Goal: Task Accomplishment & Management: Complete application form

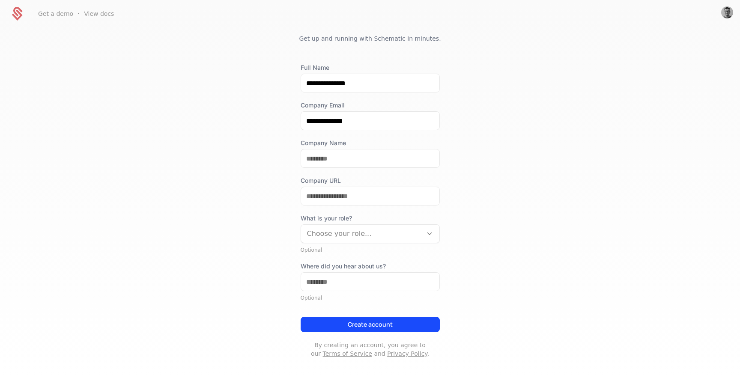
scroll to position [29, 0]
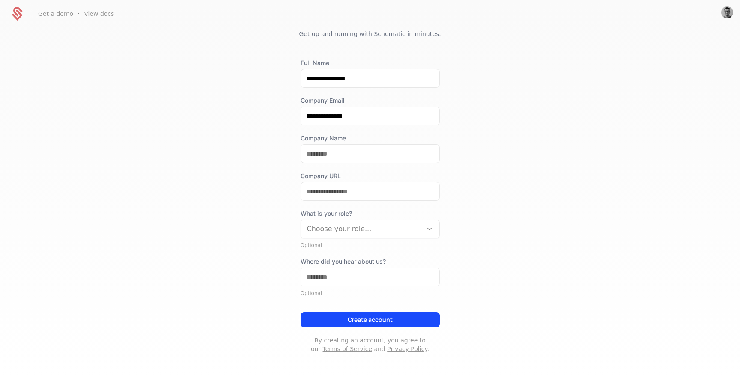
click at [381, 320] on button "Create account" at bounding box center [369, 319] width 139 height 15
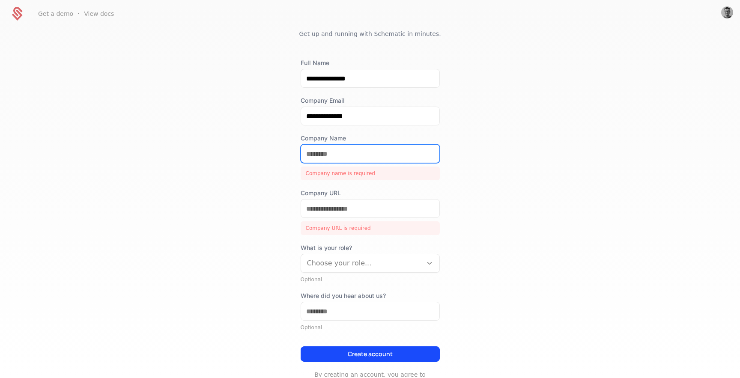
click at [360, 154] on input "Company Name" at bounding box center [370, 154] width 138 height 18
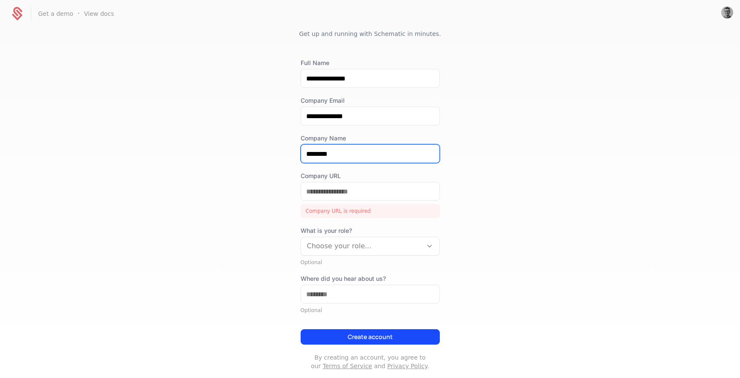
type input "********"
click at [485, 173] on div "**********" at bounding box center [370, 202] width 740 height 350
click at [384, 334] on button "Create account" at bounding box center [369, 336] width 139 height 15
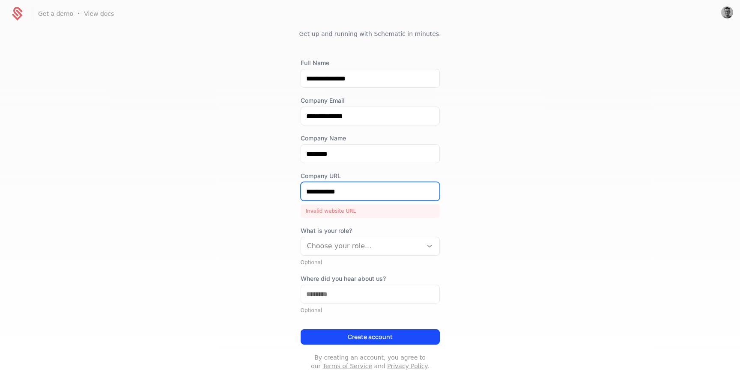
click at [376, 191] on input "**********" at bounding box center [370, 191] width 138 height 18
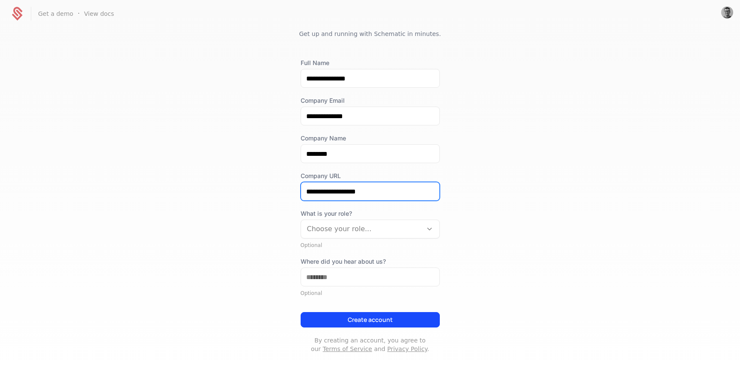
type input "**********"
click at [372, 323] on button "Create account" at bounding box center [369, 319] width 139 height 15
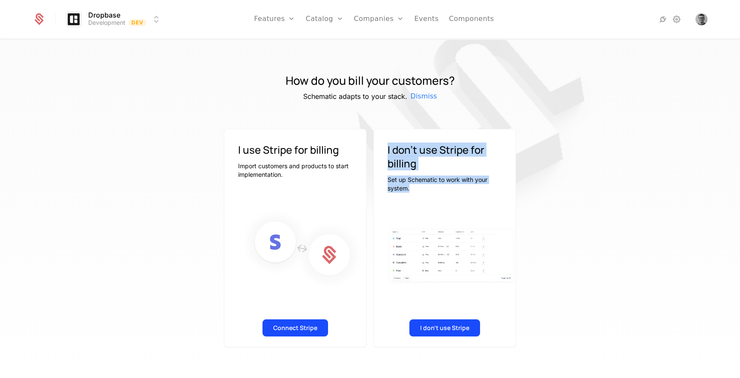
drag, startPoint x: 387, startPoint y: 149, endPoint x: 413, endPoint y: 195, distance: 53.1
click at [413, 195] on div "I don't use Stripe for billing Set up Schematic to work with your system." at bounding box center [445, 163] width 142 height 68
click at [446, 182] on p "Set up Schematic to work with your system." at bounding box center [444, 183] width 114 height 17
drag, startPoint x: 416, startPoint y: 191, endPoint x: 390, endPoint y: 149, distance: 49.3
click at [390, 149] on div "I don't use Stripe for billing Set up Schematic to work with your system." at bounding box center [445, 163] width 142 height 68
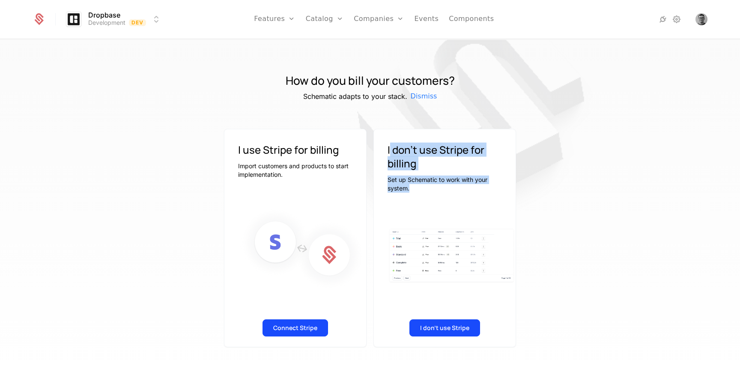
click at [447, 326] on button "I don't use Stripe" at bounding box center [444, 327] width 71 height 17
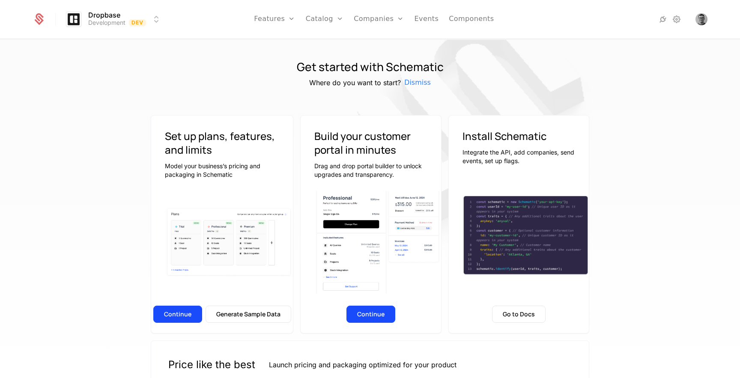
click at [185, 313] on button "Continue" at bounding box center [177, 314] width 49 height 17
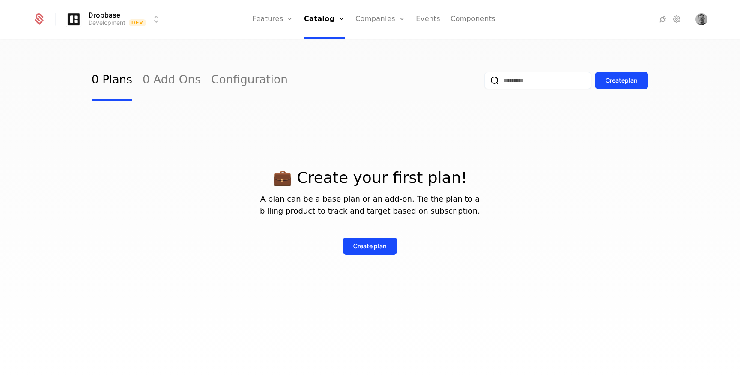
click at [382, 247] on div "Create plan" at bounding box center [369, 246] width 33 height 9
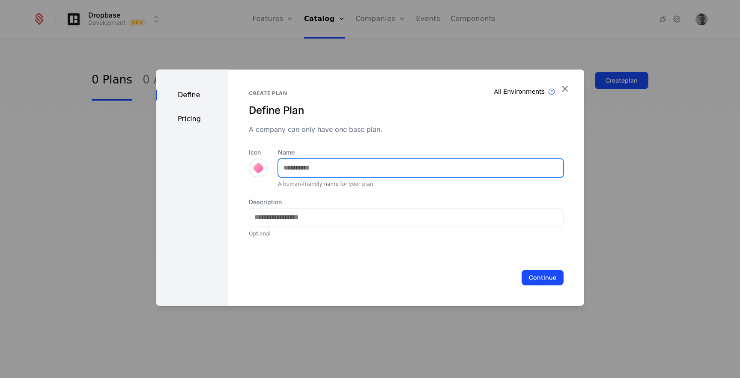
click at [310, 172] on input "Name" at bounding box center [420, 168] width 285 height 18
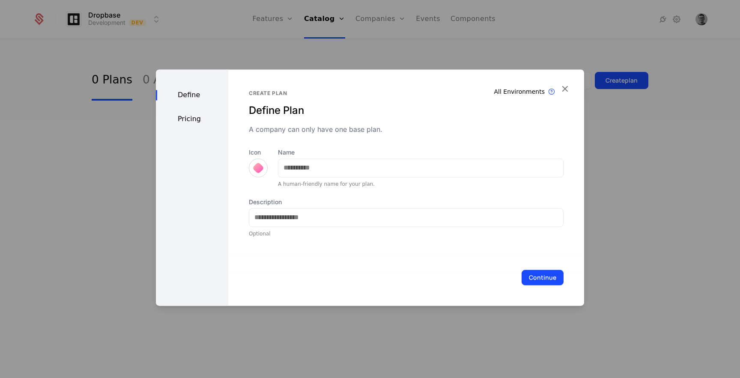
click at [563, 90] on div "Define Pricing All Environments Plan exist in all environments Create plan Defi…" at bounding box center [370, 187] width 428 height 236
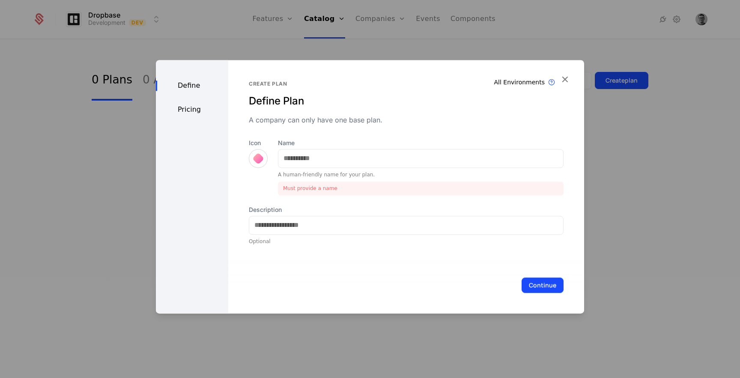
click at [345, 46] on div at bounding box center [370, 189] width 740 height 378
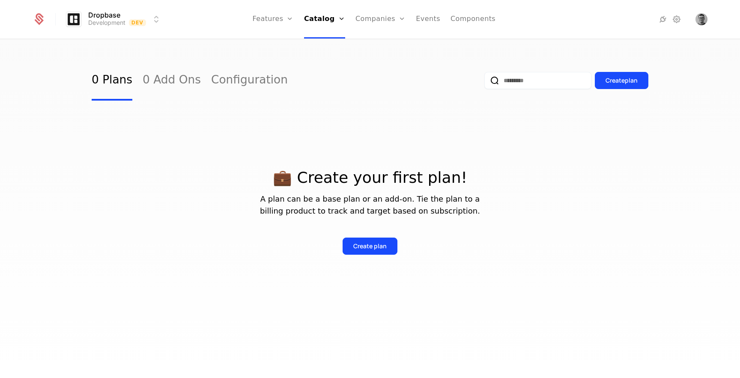
click at [268, 19] on link "Features" at bounding box center [272, 19] width 41 height 39
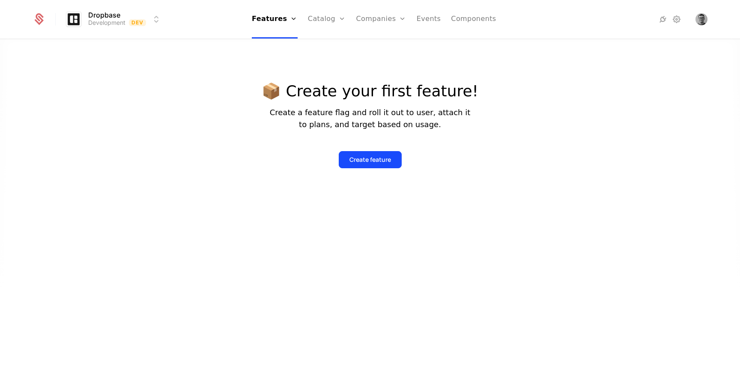
click at [284, 45] on link "Features" at bounding box center [281, 42] width 39 height 7
click at [278, 59] on link "Flags" at bounding box center [281, 55] width 39 height 7
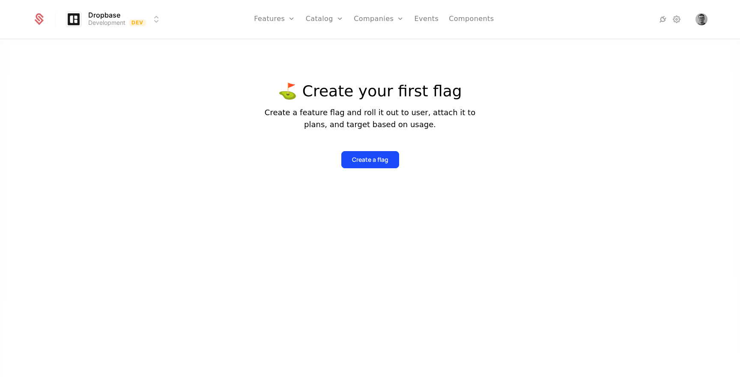
click at [287, 45] on link "Features" at bounding box center [283, 42] width 39 height 7
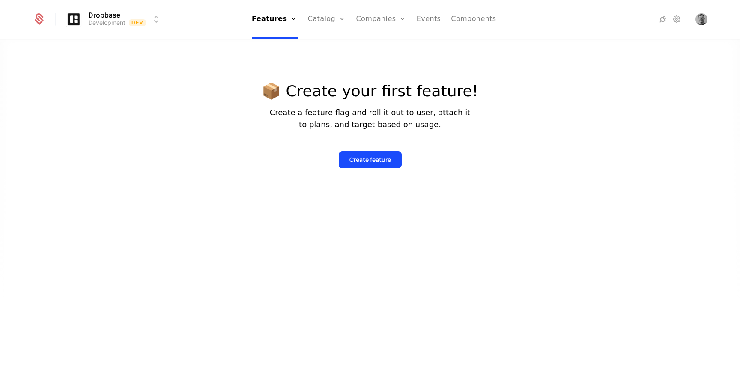
click at [375, 161] on div "Create feature" at bounding box center [370, 159] width 42 height 9
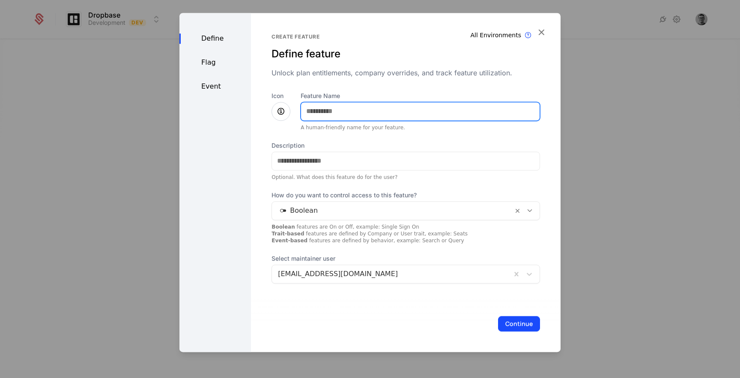
click at [333, 107] on input "Feature Name" at bounding box center [420, 111] width 238 height 18
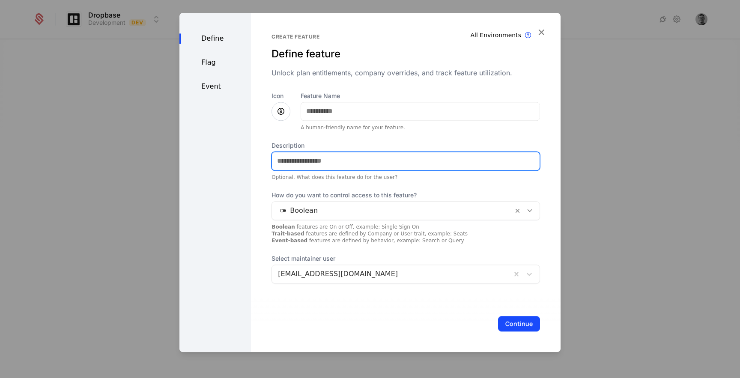
click at [326, 160] on input "Description" at bounding box center [406, 161] width 268 height 18
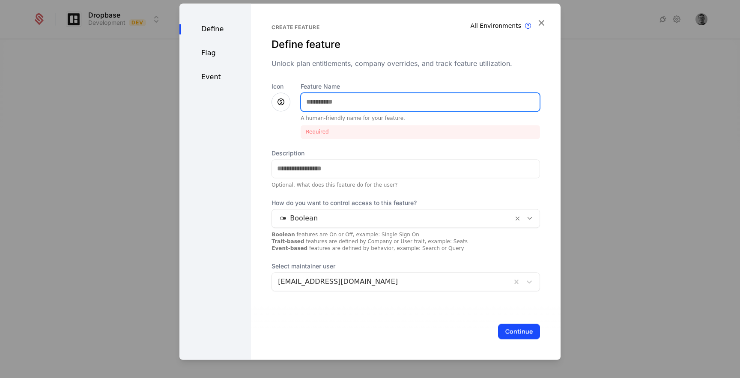
click at [344, 97] on input "Feature Name" at bounding box center [420, 102] width 238 height 18
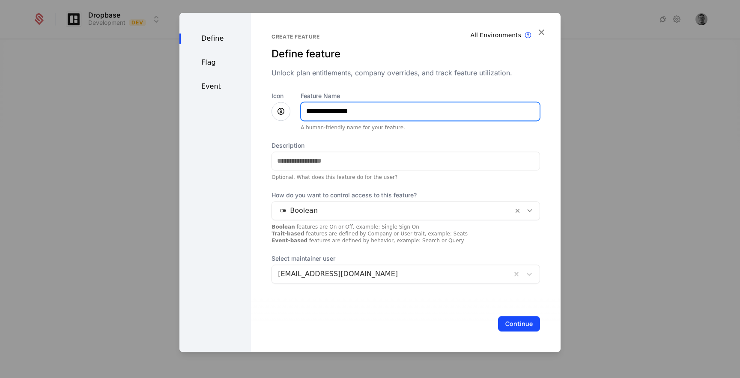
type input "**********"
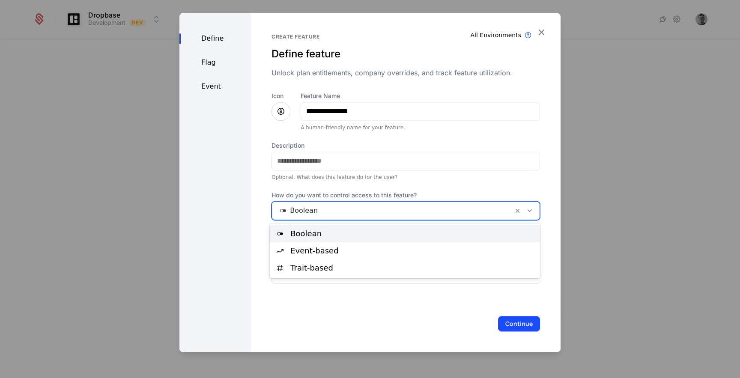
click at [328, 211] on div at bounding box center [392, 211] width 229 height 12
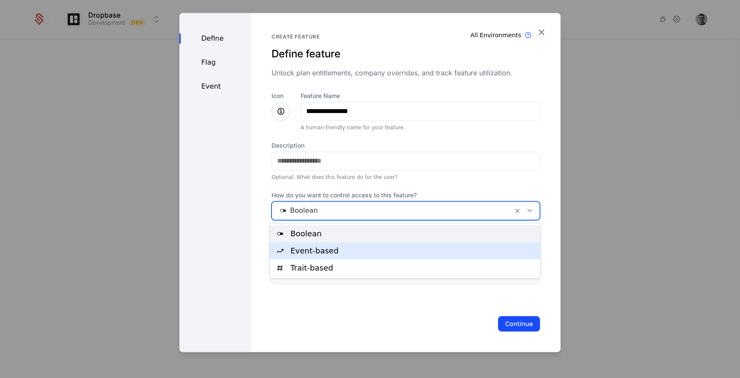
click at [327, 248] on div "Event-based" at bounding box center [412, 251] width 244 height 8
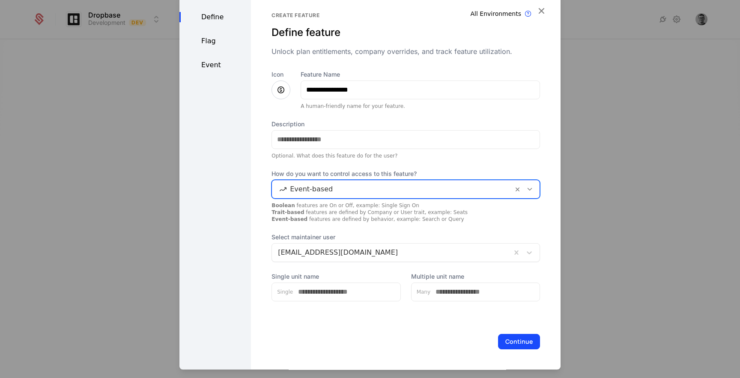
click at [336, 187] on div at bounding box center [392, 189] width 229 height 12
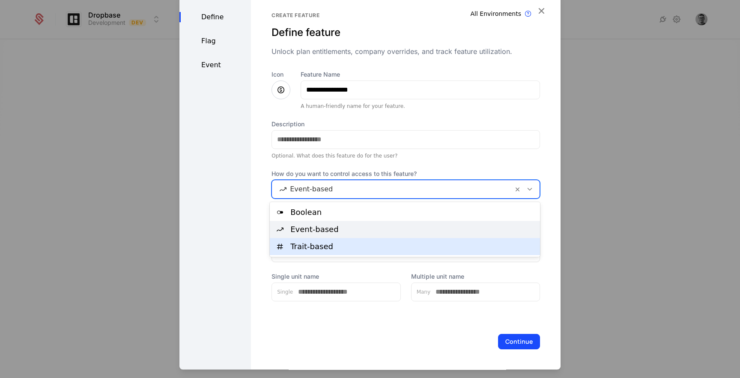
click at [333, 243] on div "Trait-based" at bounding box center [412, 247] width 244 height 8
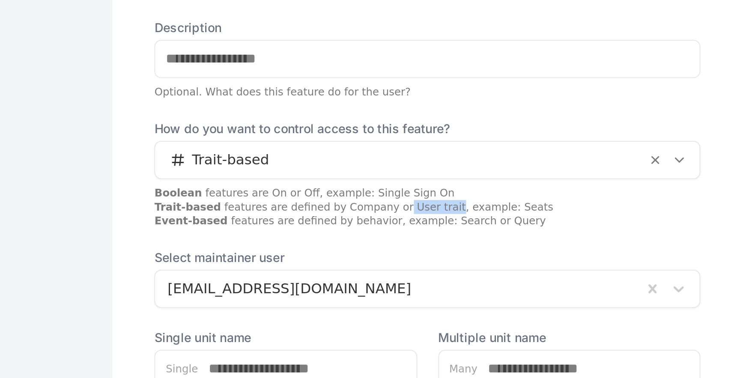
drag, startPoint x: 388, startPoint y: 212, endPoint x: 411, endPoint y: 212, distance: 22.7
click at [411, 212] on div "Boolean features are On or Off, example: Single Sign On Trait-based features ar…" at bounding box center [405, 212] width 268 height 21
click at [451, 211] on div "Boolean features are On or Off, example: Single Sign On Trait-based features ar…" at bounding box center [405, 212] width 268 height 21
click at [299, 192] on div at bounding box center [392, 189] width 229 height 12
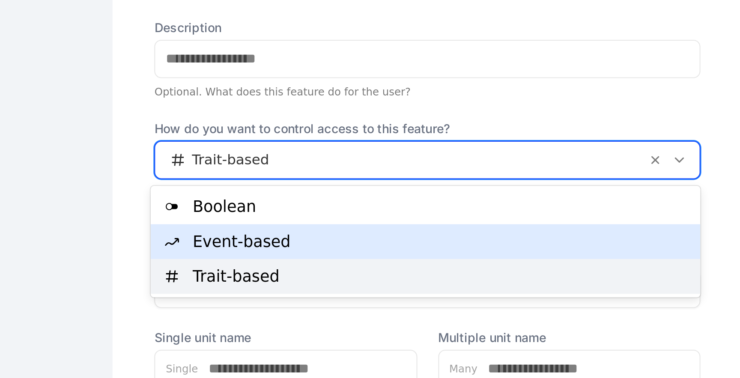
click at [309, 229] on div "Event-based" at bounding box center [412, 230] width 244 height 8
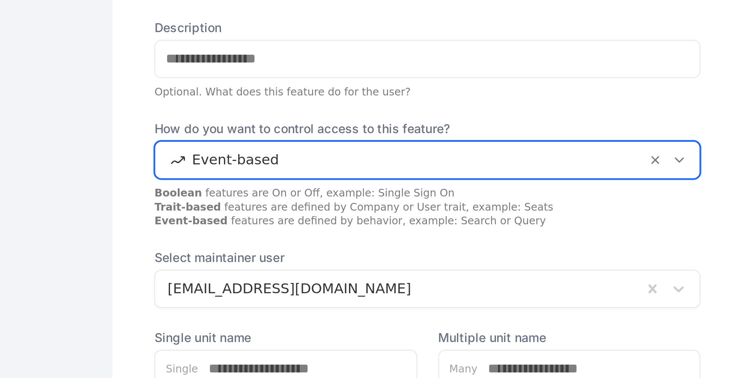
scroll to position [0, 0]
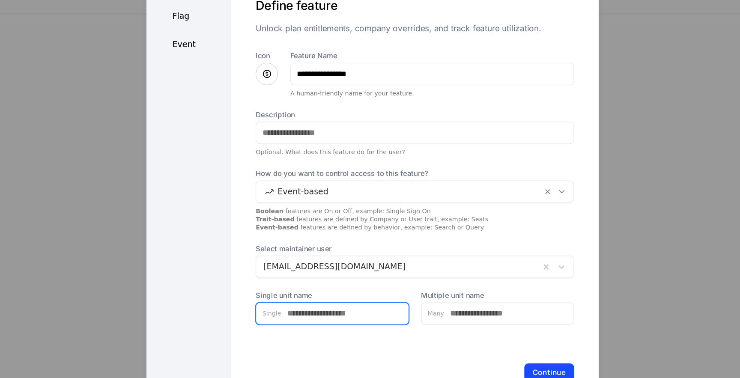
click at [340, 291] on input "Single unit name" at bounding box center [346, 292] width 107 height 18
type input "*****"
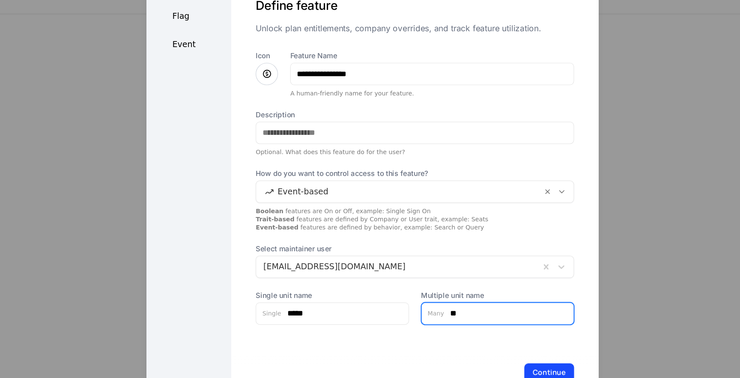
type input "*"
type input "******"
click at [517, 338] on button "Continue" at bounding box center [519, 340] width 42 height 15
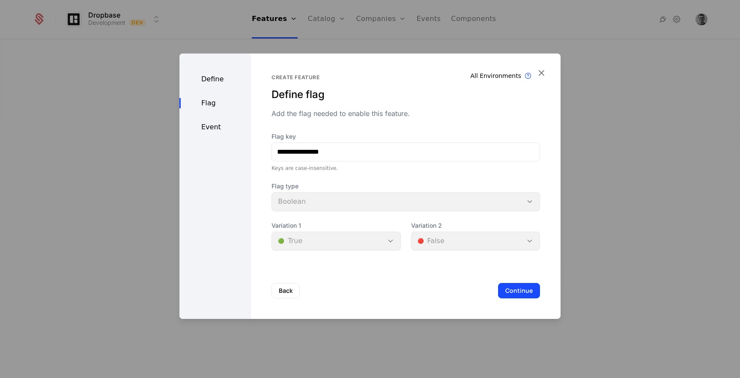
click at [285, 288] on button "Back" at bounding box center [285, 290] width 28 height 15
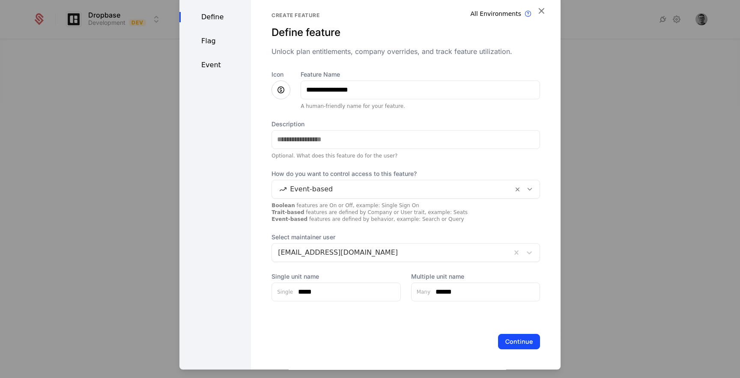
click at [513, 343] on button "Continue" at bounding box center [519, 341] width 42 height 15
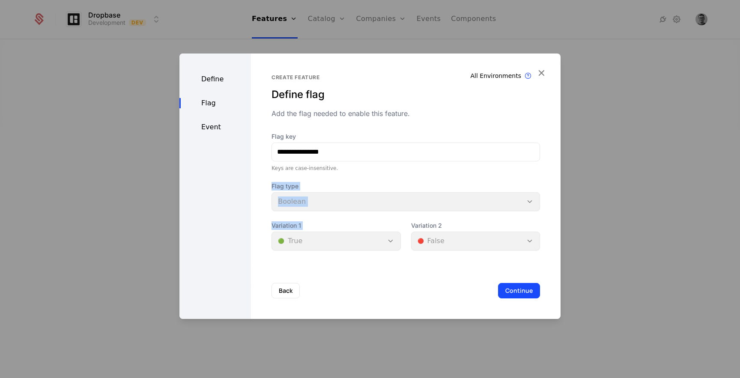
drag, startPoint x: 267, startPoint y: 184, endPoint x: 329, endPoint y: 231, distance: 78.5
click at [328, 231] on div "**********" at bounding box center [405, 186] width 309 height 265
click at [325, 199] on div "Flag type Boolean" at bounding box center [405, 196] width 268 height 29
click at [314, 238] on div "Variation 1 🟢 True" at bounding box center [335, 235] width 129 height 29
click at [427, 239] on div "Variation 2 🔴 False" at bounding box center [475, 235] width 129 height 29
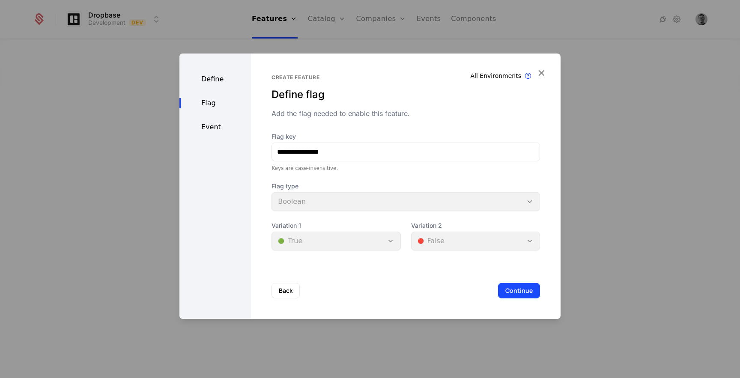
click at [286, 288] on button "Back" at bounding box center [285, 290] width 28 height 15
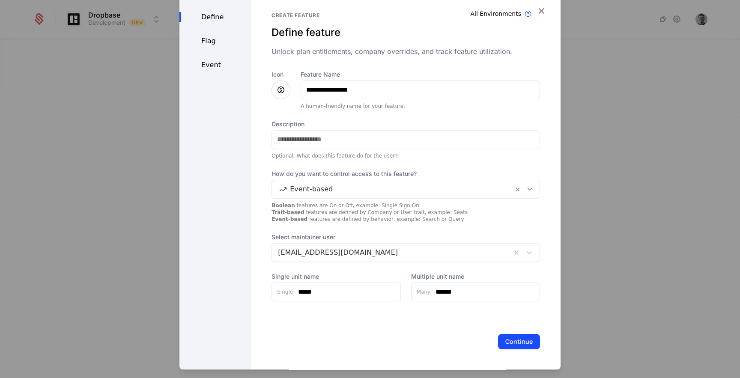
click at [336, 184] on div at bounding box center [392, 189] width 229 height 12
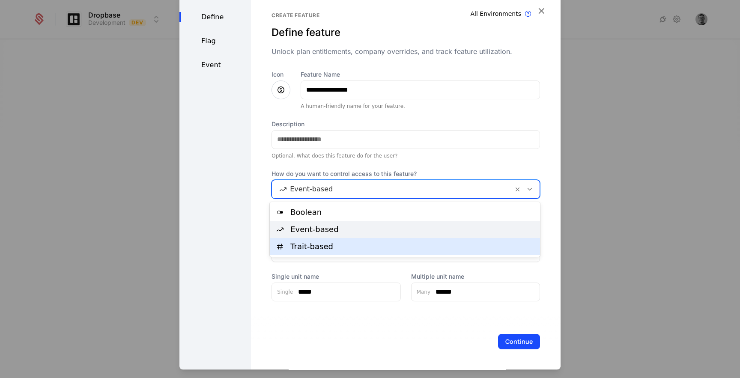
click at [311, 244] on div "Trait-based" at bounding box center [412, 247] width 244 height 8
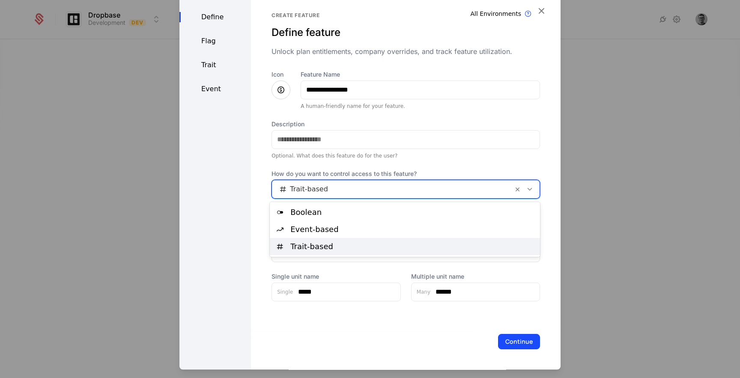
click at [322, 186] on div at bounding box center [392, 189] width 229 height 12
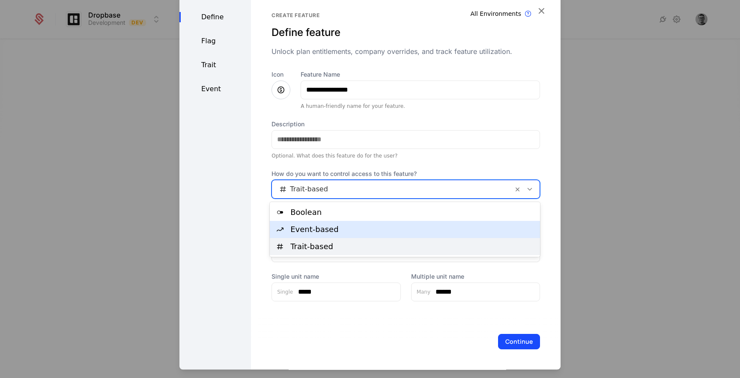
click at [319, 230] on div "Event-based" at bounding box center [412, 230] width 244 height 8
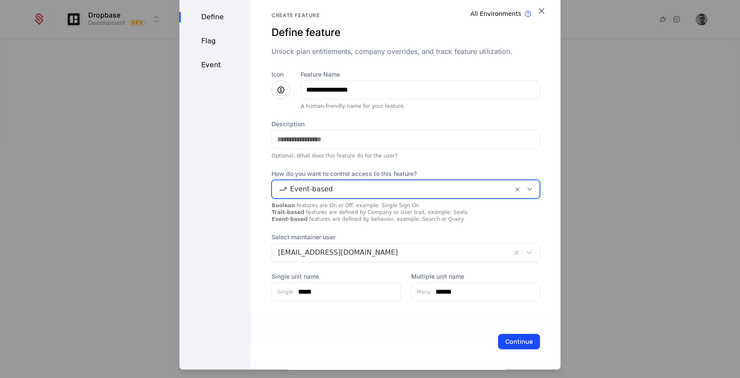
click at [519, 342] on button "Continue" at bounding box center [519, 341] width 42 height 15
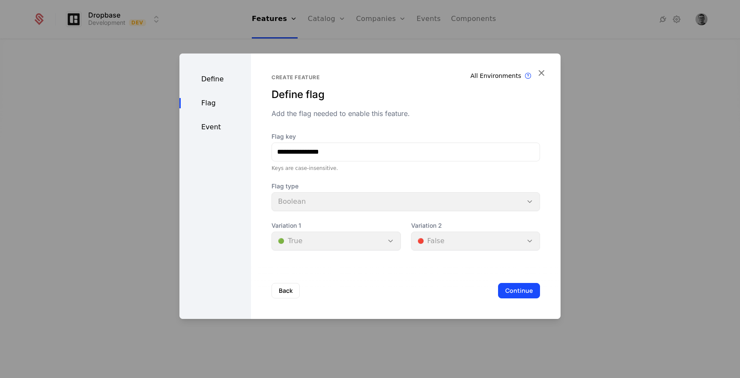
click at [541, 72] on icon "button" at bounding box center [540, 72] width 11 height 11
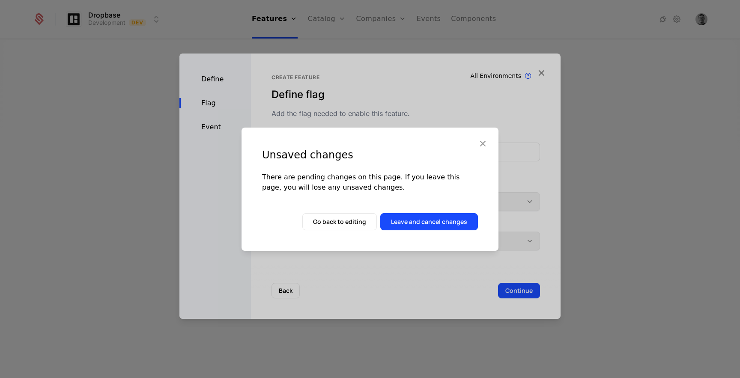
click at [480, 146] on icon "button" at bounding box center [482, 143] width 11 height 11
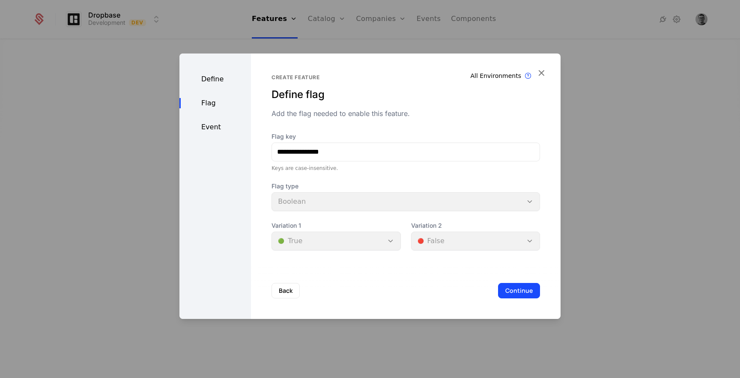
click at [522, 296] on button "Continue" at bounding box center [519, 290] width 42 height 15
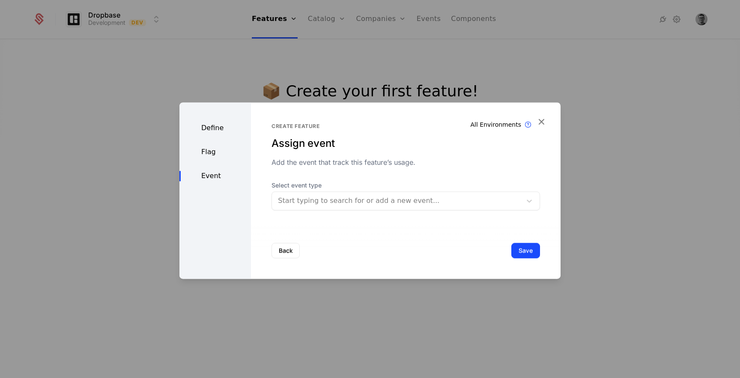
click at [379, 193] on div "Start typing to search for or add a new event..." at bounding box center [397, 200] width 250 height 15
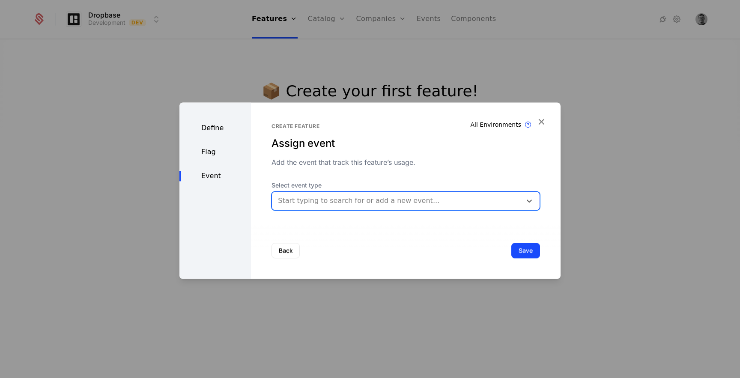
click at [310, 191] on div "Start typing to search for or add a new event..." at bounding box center [405, 200] width 268 height 19
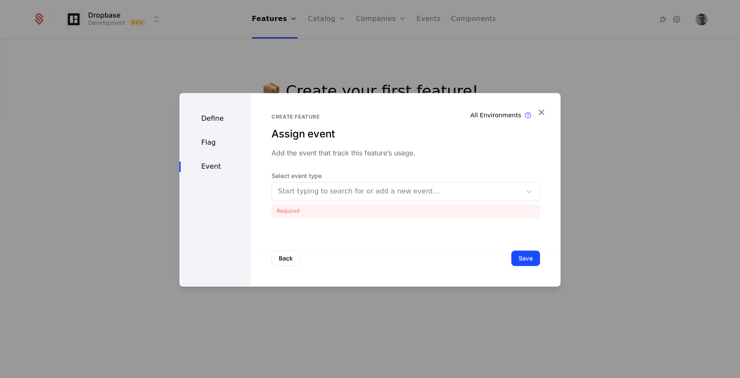
drag, startPoint x: 270, startPoint y: 185, endPoint x: 306, endPoint y: 184, distance: 35.6
click at [306, 184] on div "Select event type Start typing to search for or add a new event..." at bounding box center [405, 186] width 268 height 29
click at [307, 177] on span "Select event type" at bounding box center [405, 176] width 268 height 9
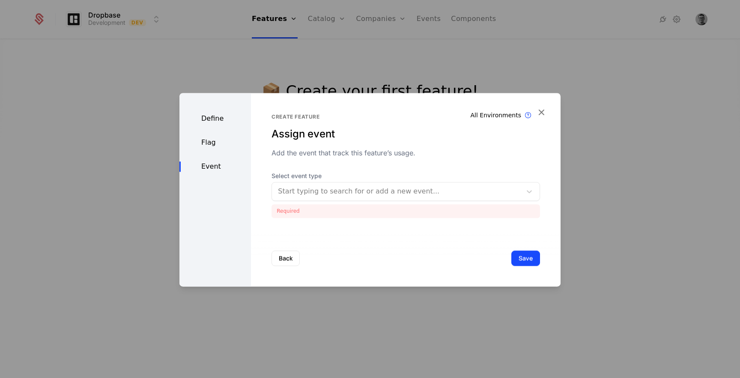
click at [413, 260] on div "Back Save" at bounding box center [405, 258] width 309 height 57
click at [282, 261] on button "Back" at bounding box center [285, 257] width 28 height 15
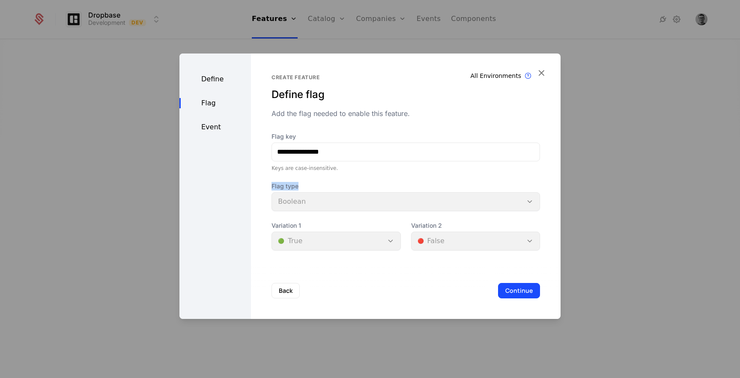
drag, startPoint x: 268, startPoint y: 185, endPoint x: 312, endPoint y: 185, distance: 43.2
click at [312, 185] on div "**********" at bounding box center [405, 186] width 309 height 265
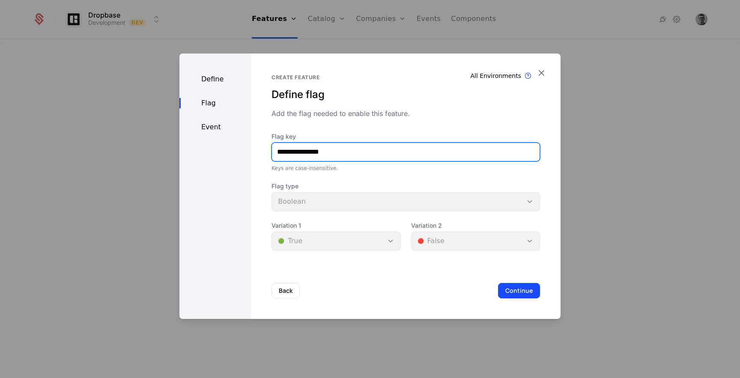
click at [349, 152] on input "**********" at bounding box center [406, 152] width 268 height 18
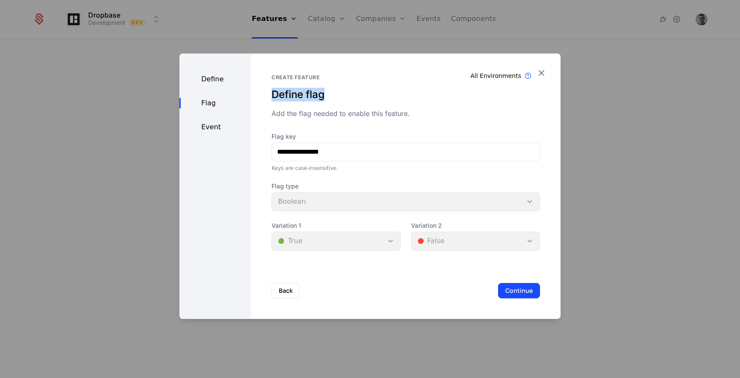
drag, startPoint x: 271, startPoint y: 94, endPoint x: 337, endPoint y: 94, distance: 65.9
click at [337, 94] on div "Define flag" at bounding box center [405, 95] width 268 height 14
drag, startPoint x: 271, startPoint y: 113, endPoint x: 423, endPoint y: 113, distance: 151.5
click at [423, 113] on div "Add the flag needed to enable this feature." at bounding box center [405, 113] width 268 height 10
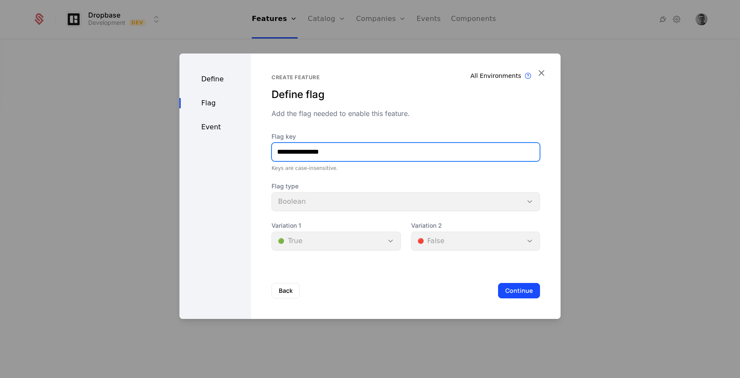
click at [359, 153] on input "**********" at bounding box center [406, 152] width 268 height 18
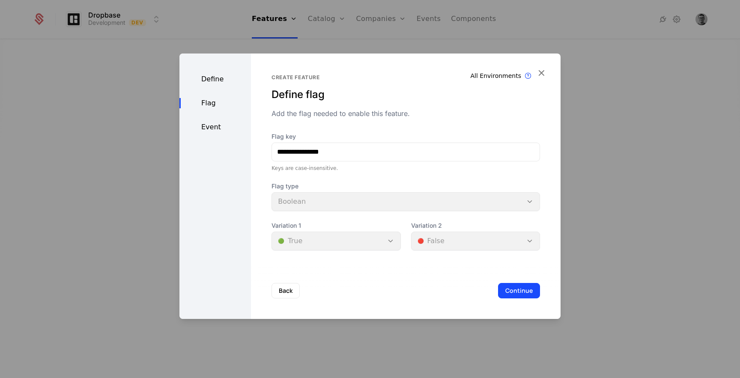
click at [274, 187] on span "Flag type" at bounding box center [405, 186] width 268 height 9
click at [520, 288] on button "Continue" at bounding box center [519, 290] width 42 height 15
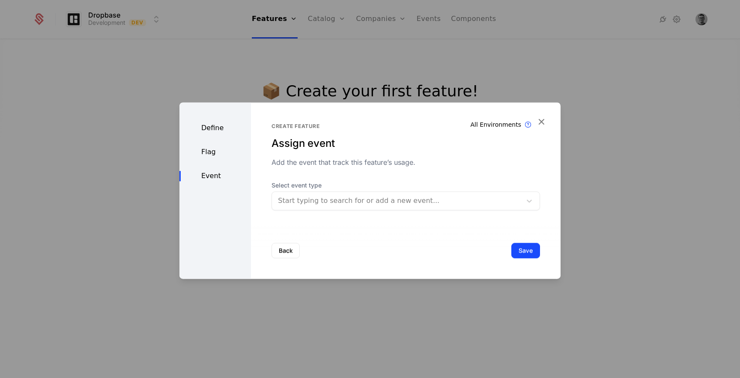
click at [300, 204] on div at bounding box center [397, 201] width 238 height 12
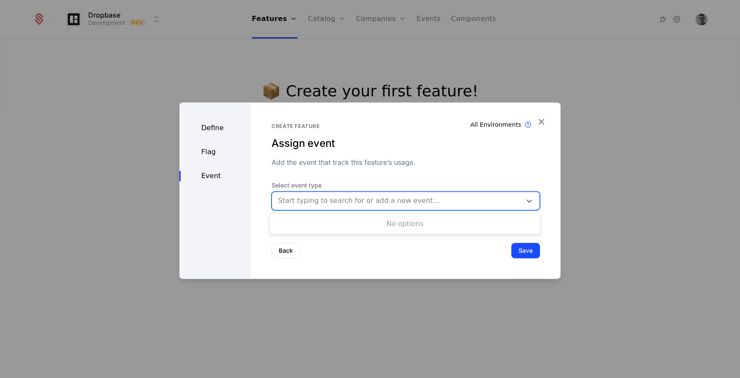
click at [370, 255] on div "Back Save" at bounding box center [405, 250] width 309 height 57
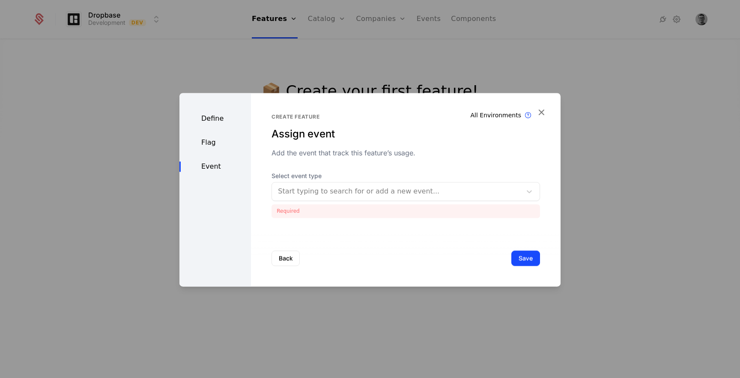
click at [359, 196] on div at bounding box center [397, 191] width 238 height 12
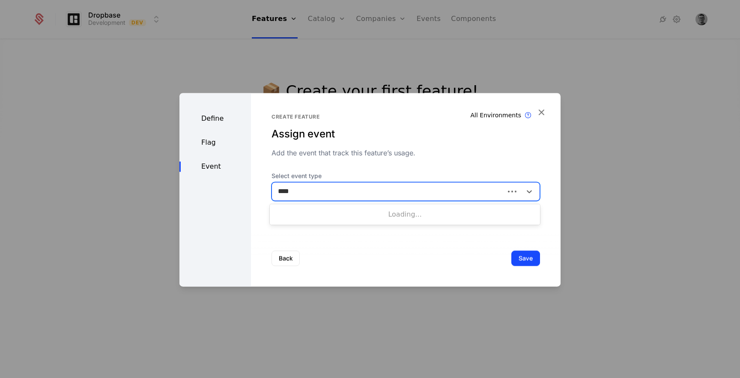
type input "*****"
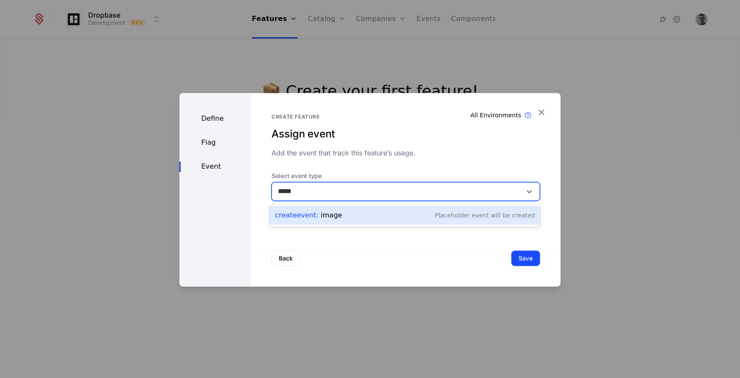
click at [351, 215] on div "Create Event : image Placeholder Event will be created" at bounding box center [405, 215] width 260 height 12
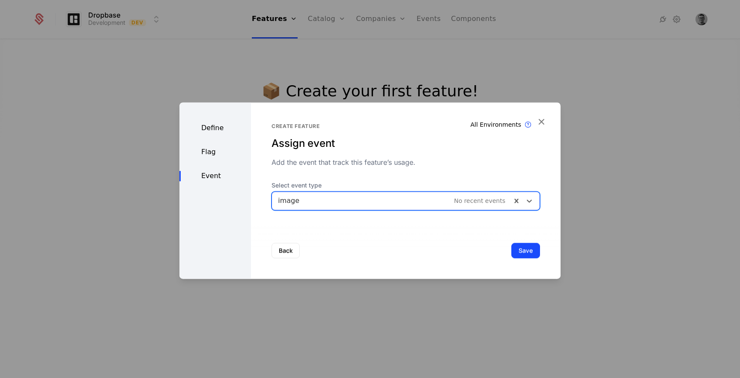
click at [527, 250] on button "Save" at bounding box center [525, 250] width 29 height 15
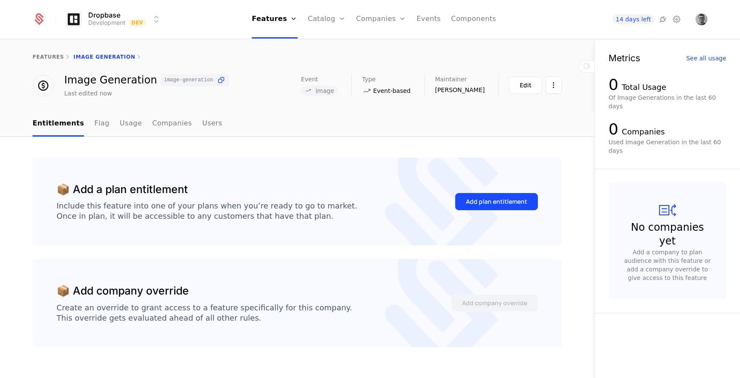
scroll to position [17, 0]
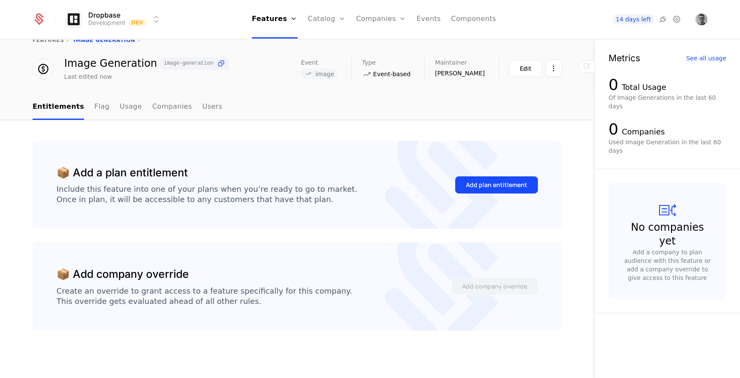
click at [476, 187] on div "Add plan entitlement" at bounding box center [496, 185] width 61 height 9
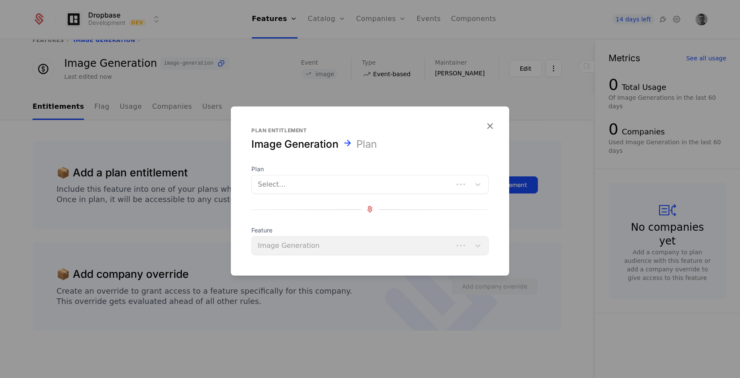
click at [291, 182] on div at bounding box center [352, 184] width 189 height 12
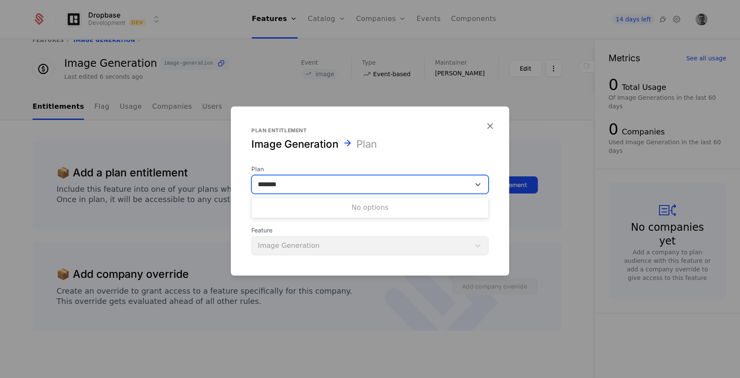
type input "*******"
click at [394, 145] on div "Plan entitlement Image Generation Plan Plan Use Up and Down to choose options, …" at bounding box center [370, 191] width 278 height 128
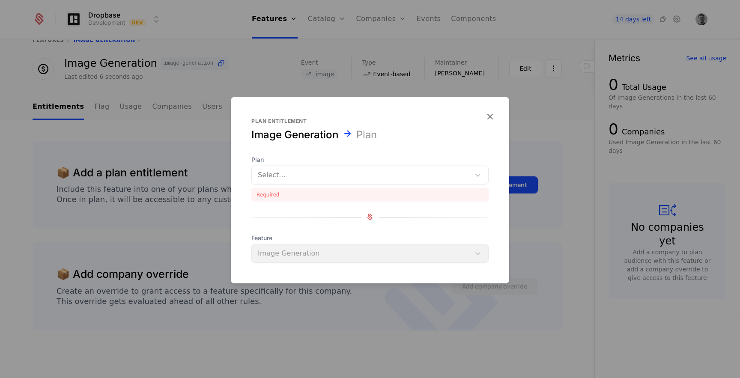
click at [490, 116] on icon "button" at bounding box center [489, 115] width 11 height 11
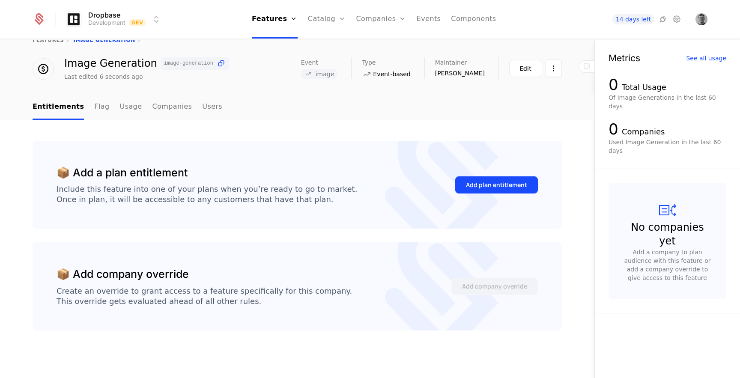
click at [329, 44] on link "Plans" at bounding box center [340, 42] width 44 height 7
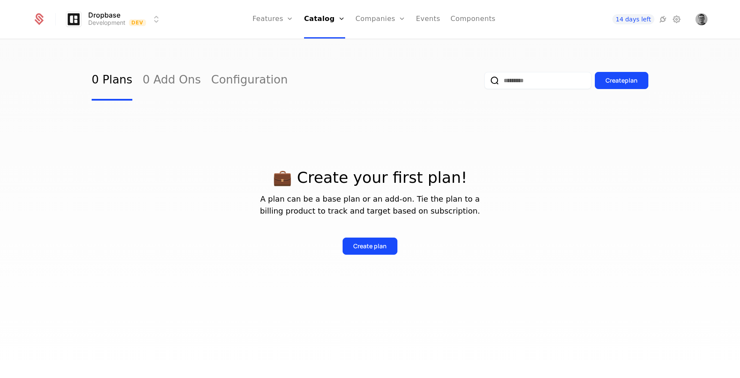
click at [371, 249] on div "Create plan" at bounding box center [369, 246] width 33 height 9
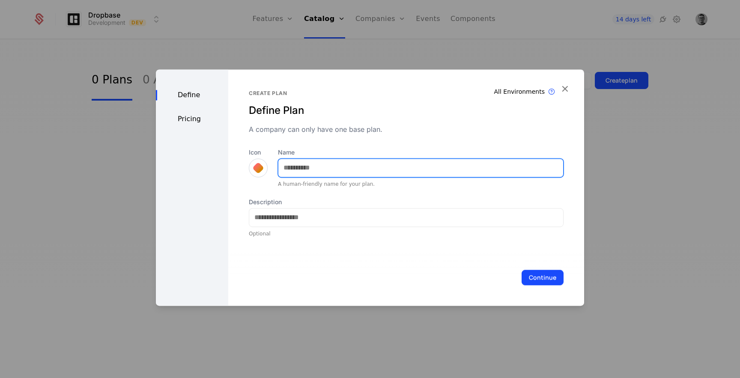
click at [332, 172] on input "Name" at bounding box center [420, 168] width 285 height 18
type input "*******"
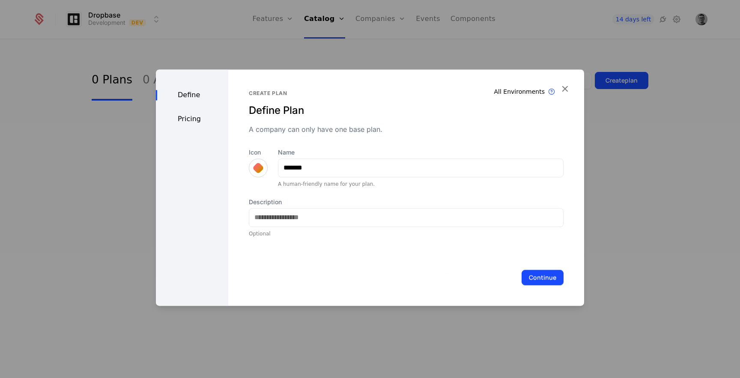
click at [553, 275] on button "Continue" at bounding box center [542, 277] width 42 height 15
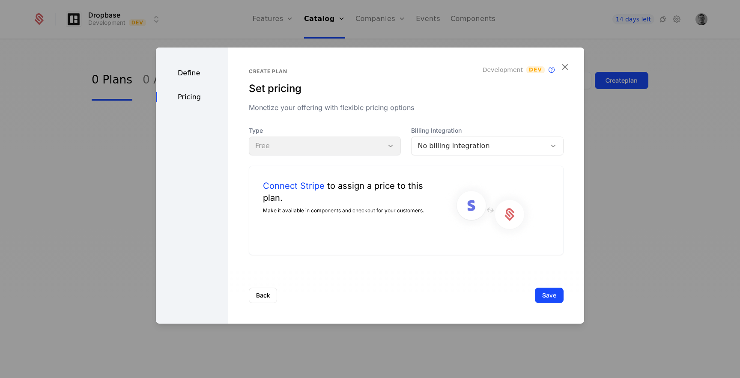
click at [350, 142] on div "Type Free" at bounding box center [325, 140] width 152 height 29
click at [433, 143] on div "No billing integration" at bounding box center [478, 145] width 122 height 10
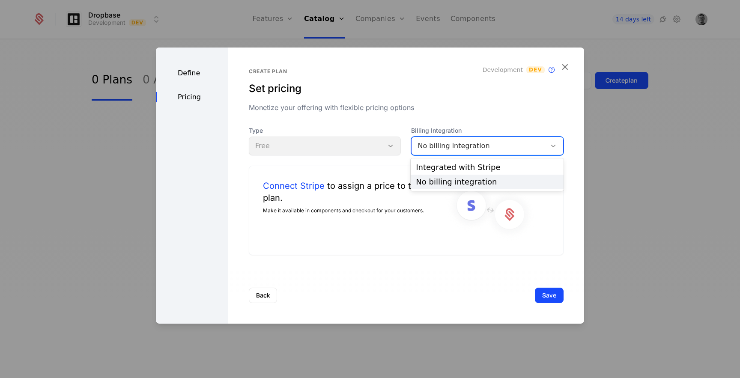
click at [398, 268] on div "Back Save" at bounding box center [406, 295] width 356 height 57
click at [443, 141] on div "No billing integration" at bounding box center [478, 145] width 122 height 10
click at [350, 241] on div "Connect Stripe to assign a price to this plan. Make it available in components …" at bounding box center [406, 210] width 315 height 90
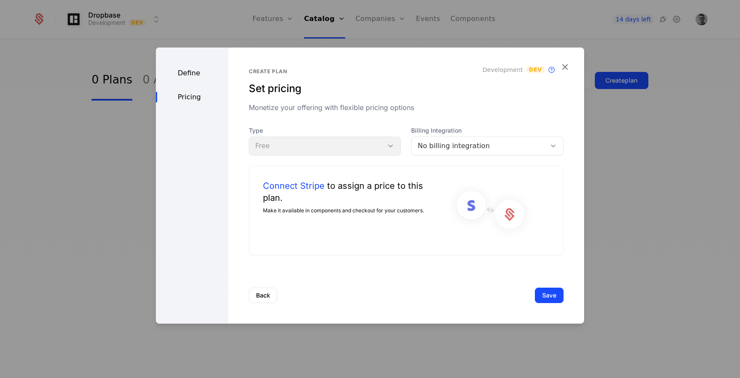
click at [294, 186] on link "Connect Stripe" at bounding box center [294, 185] width 62 height 12
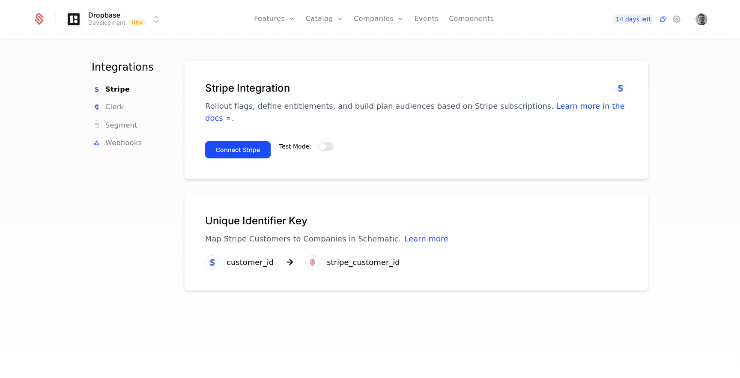
click at [323, 143] on span "button" at bounding box center [322, 146] width 7 height 7
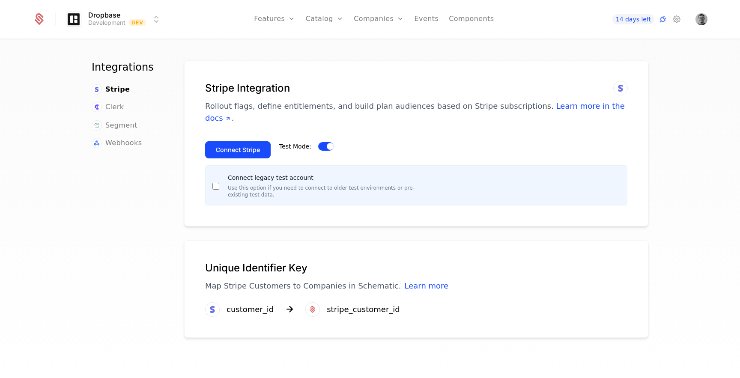
click at [322, 142] on button "Test Mode:" at bounding box center [325, 146] width 15 height 9
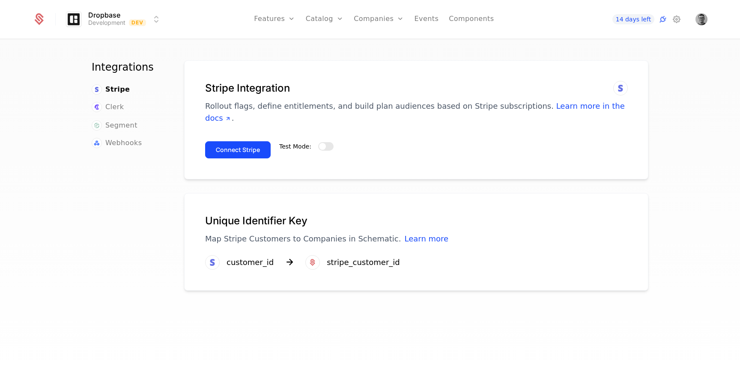
click at [251, 141] on button "Connect Stripe" at bounding box center [237, 149] width 65 height 17
click at [324, 142] on button "Test Mode:" at bounding box center [325, 146] width 15 height 9
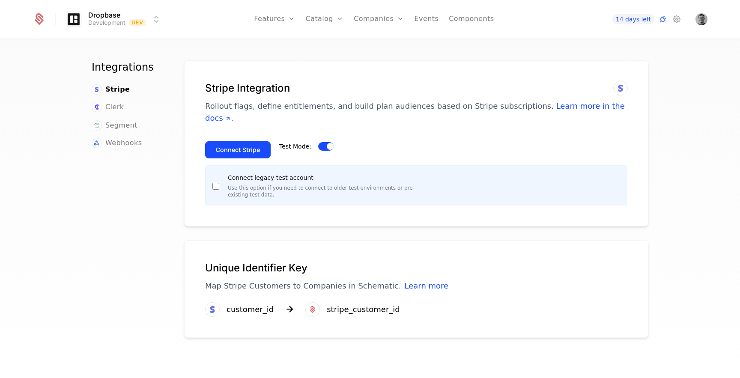
click at [323, 142] on button "Test Mode:" at bounding box center [325, 146] width 15 height 9
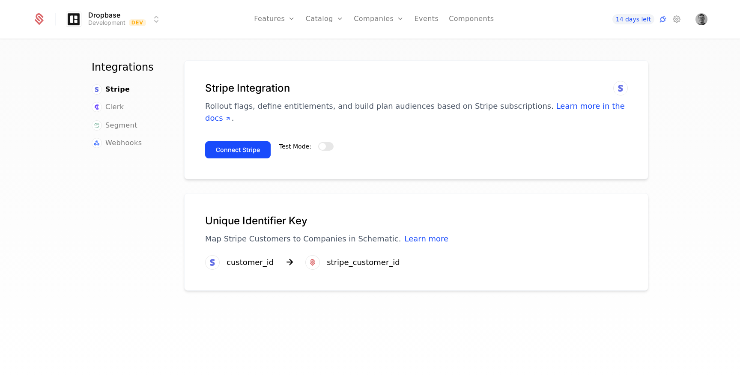
click at [317, 142] on div "Test Mode:" at bounding box center [306, 146] width 54 height 9
click at [319, 143] on span "button" at bounding box center [322, 146] width 7 height 7
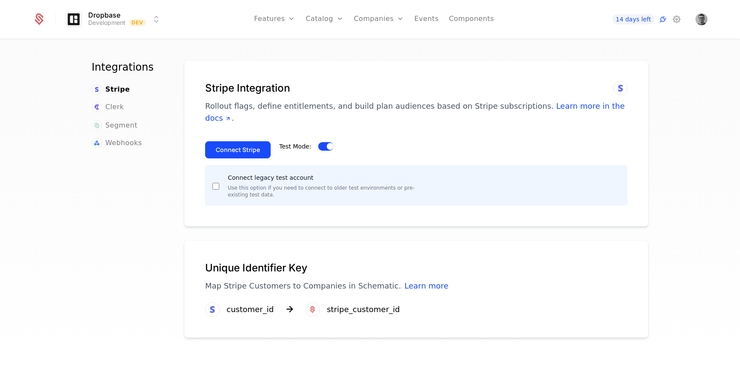
click at [288, 150] on div "Connect Stripe Test Mode: Connect legacy test account Use this option if you ne…" at bounding box center [416, 169] width 422 height 71
click at [247, 174] on label "Connect legacy test account" at bounding box center [271, 177] width 86 height 7
click at [112, 103] on span "Clerk" at bounding box center [114, 107] width 18 height 10
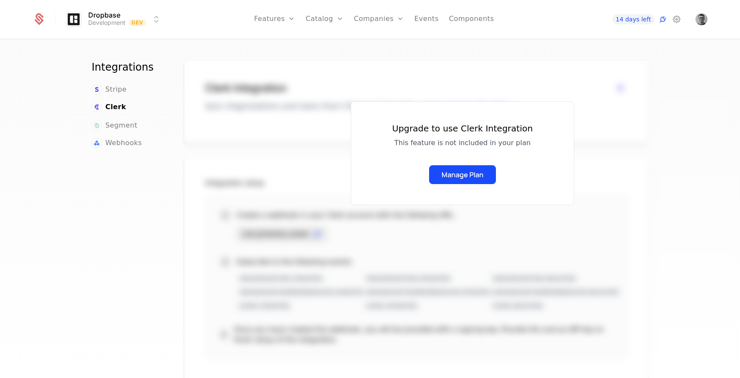
click at [114, 128] on span "Segment" at bounding box center [121, 125] width 32 height 10
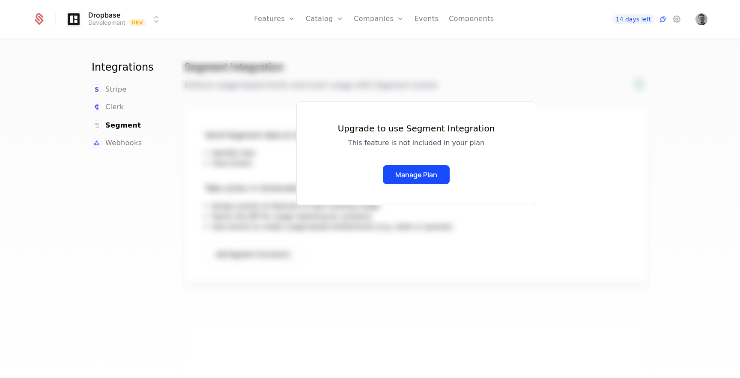
click at [117, 143] on span "Webhooks" at bounding box center [123, 143] width 36 height 10
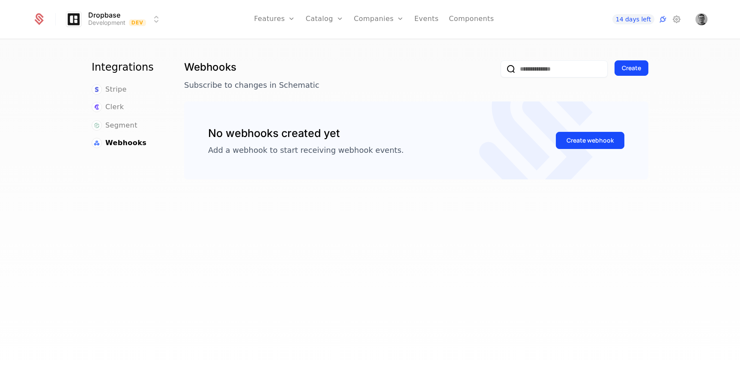
click at [116, 91] on span "Stripe" at bounding box center [115, 89] width 21 height 10
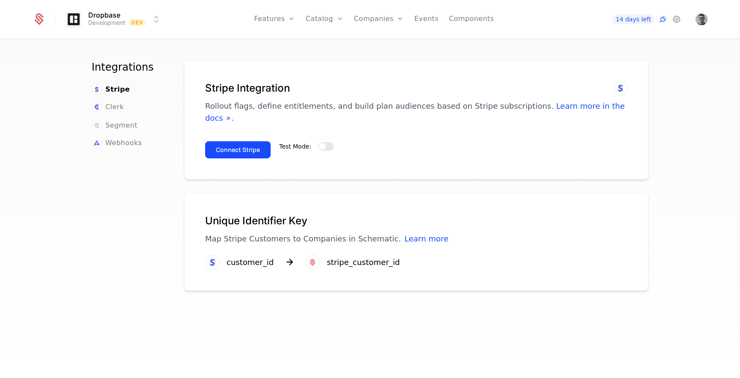
click at [116, 80] on nav "Integrations Stripe Clerk Segment Webhooks" at bounding box center [128, 104] width 72 height 88
click at [381, 45] on link "Companies" at bounding box center [383, 42] width 39 height 7
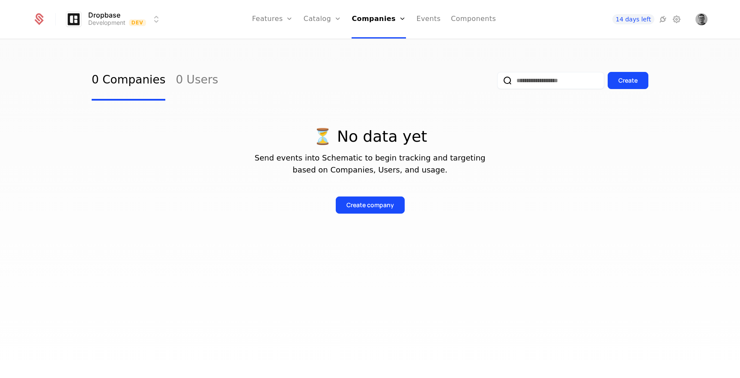
click at [283, 45] on link "Features" at bounding box center [281, 42] width 39 height 7
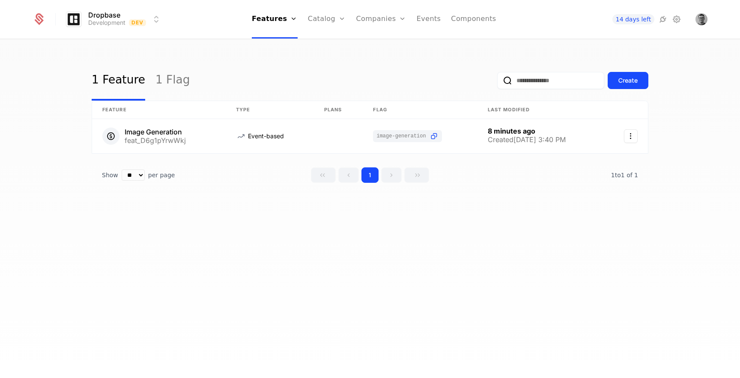
click at [330, 54] on div "Plans Add Ons Configuration" at bounding box center [340, 55] width 65 height 55
click at [330, 45] on link "Plans" at bounding box center [340, 42] width 44 height 7
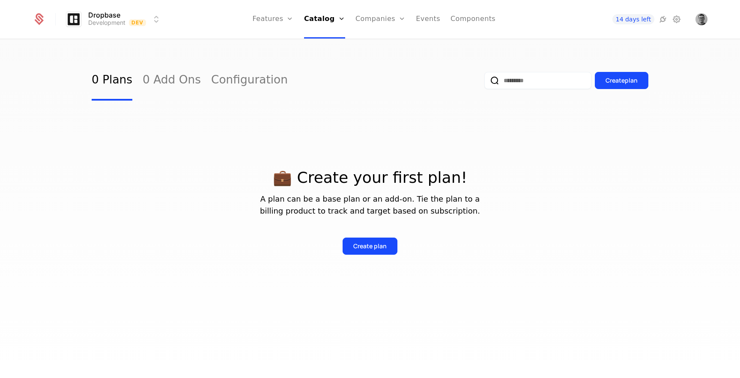
click at [373, 248] on div "Create plan" at bounding box center [369, 246] width 33 height 9
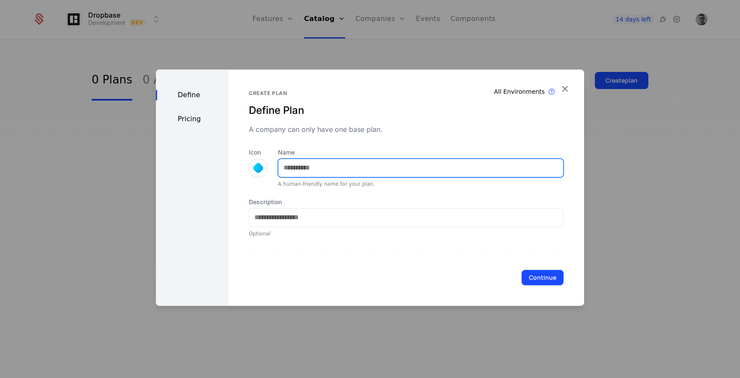
click at [339, 168] on input "Name" at bounding box center [420, 168] width 285 height 18
type input "*******"
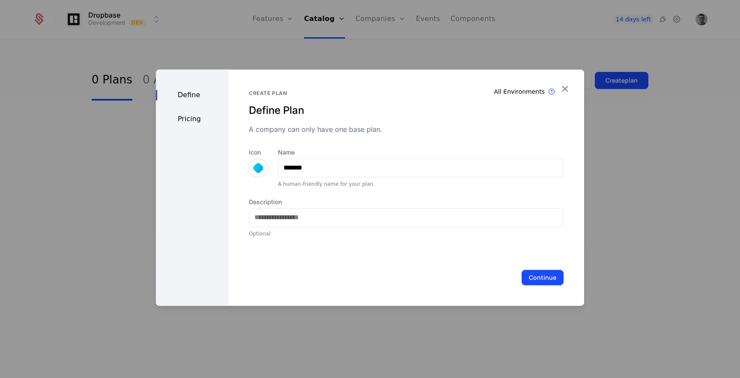
click at [549, 271] on button "Continue" at bounding box center [542, 277] width 42 height 15
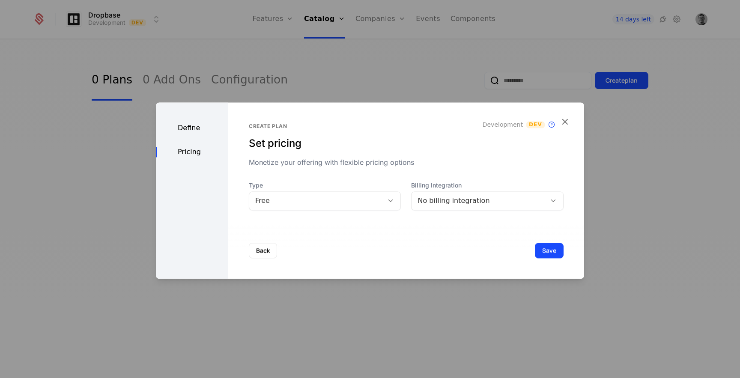
click at [508, 203] on div "No billing integration" at bounding box center [478, 201] width 122 height 10
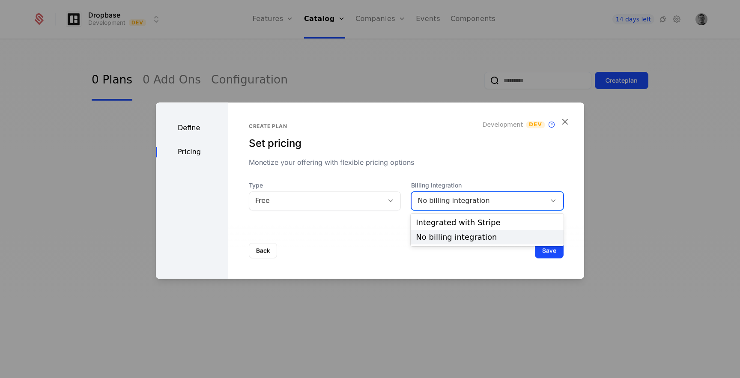
click at [409, 262] on div "Back Save" at bounding box center [406, 250] width 356 height 57
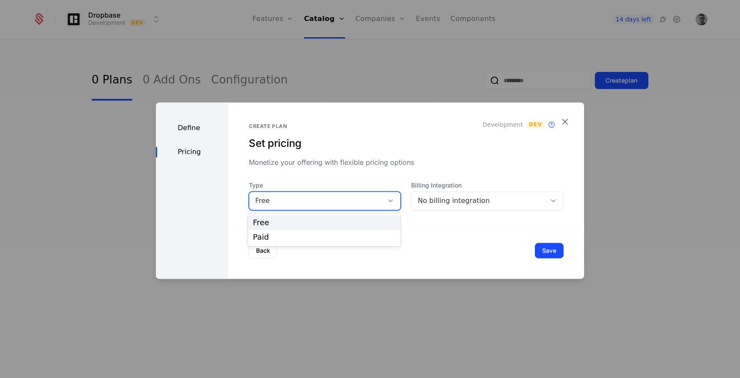
click at [376, 204] on div "Free" at bounding box center [316, 201] width 122 height 10
click at [428, 241] on div "Back Save" at bounding box center [406, 250] width 356 height 57
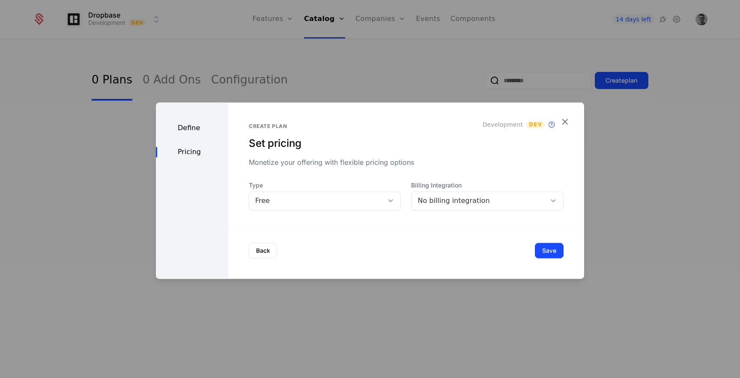
click at [353, 186] on span "Type" at bounding box center [325, 185] width 152 height 9
click at [353, 208] on div "Free" at bounding box center [325, 200] width 152 height 19
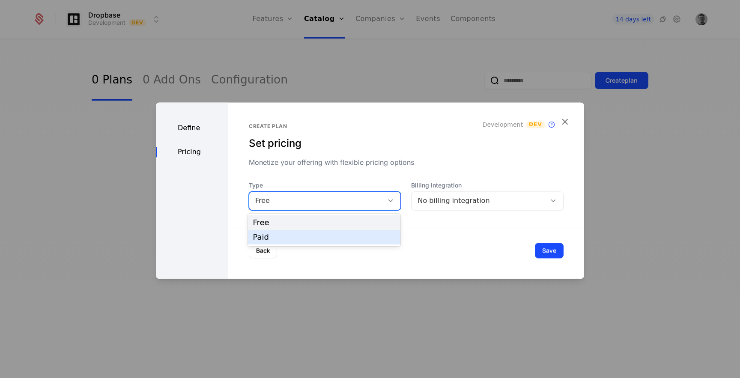
click at [337, 232] on div "Paid" at bounding box center [324, 237] width 153 height 15
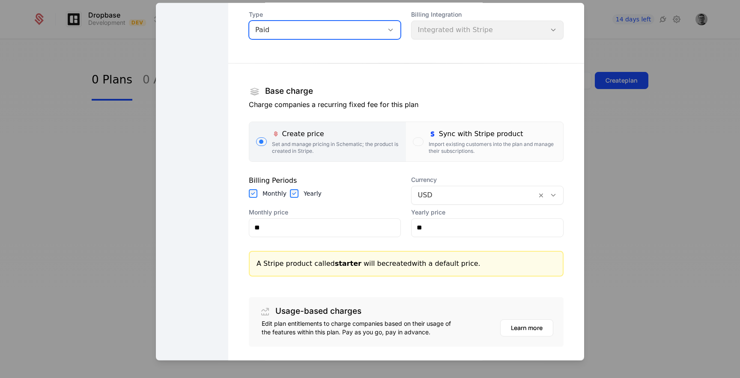
scroll to position [95, 0]
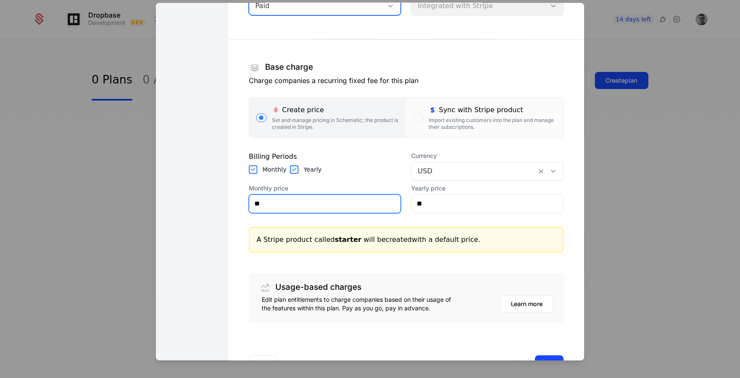
click at [292, 200] on input "**" at bounding box center [325, 203] width 152 height 18
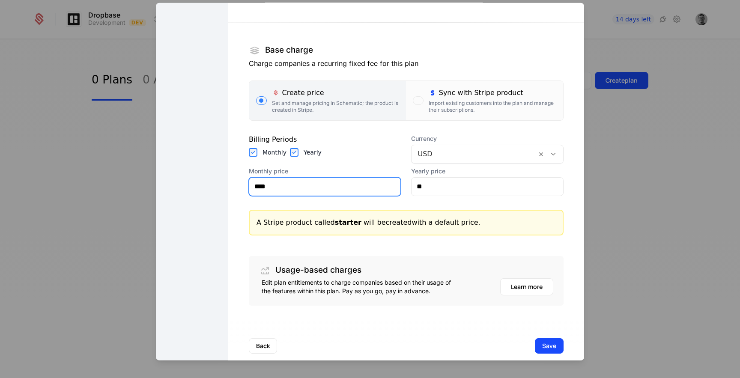
scroll to position [126, 0]
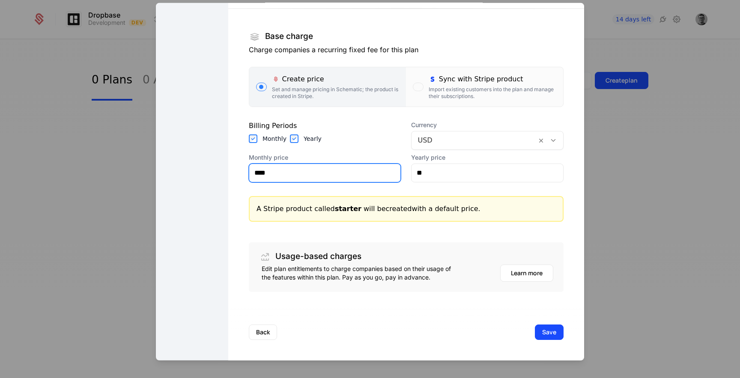
type input "****"
click at [559, 331] on button "Save" at bounding box center [549, 331] width 29 height 15
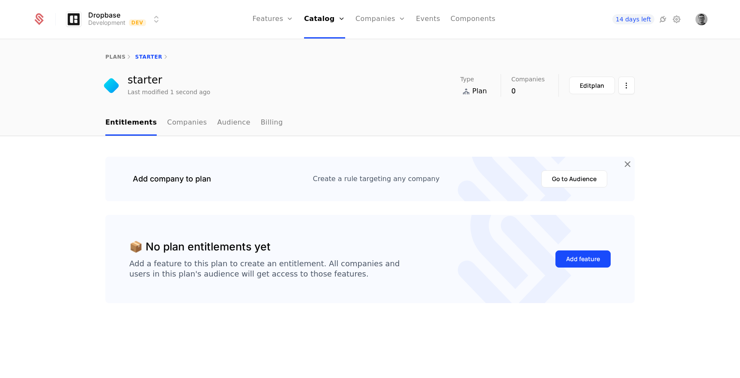
click at [574, 262] on div "Add feature" at bounding box center [583, 259] width 34 height 9
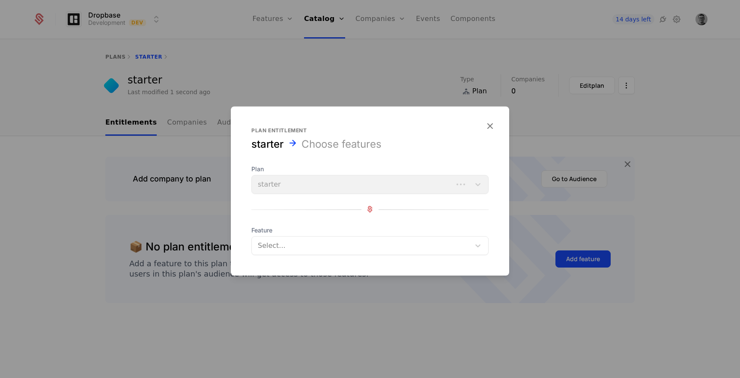
click at [310, 243] on div at bounding box center [361, 245] width 208 height 12
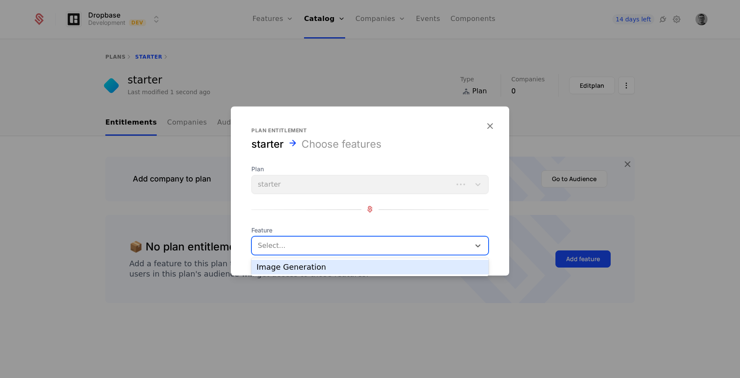
click at [300, 268] on div "Image Generation" at bounding box center [369, 267] width 227 height 8
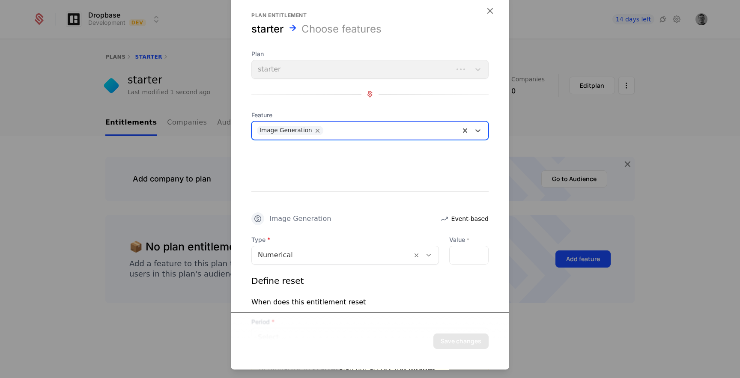
click at [360, 260] on div at bounding box center [332, 255] width 148 height 12
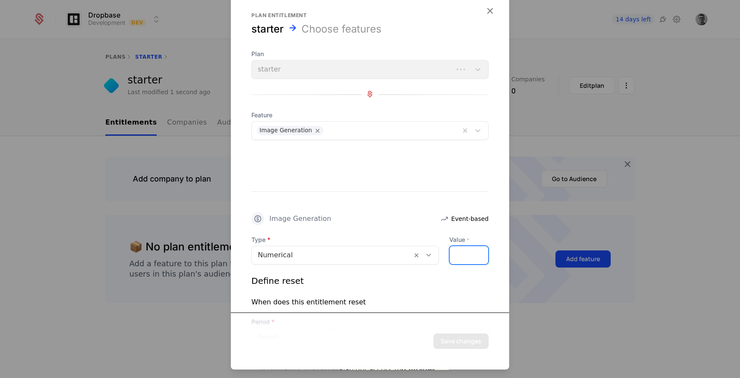
click at [468, 252] on div "*" at bounding box center [468, 255] width 39 height 19
click at [470, 254] on div "*" at bounding box center [468, 255] width 39 height 19
click at [461, 255] on div "*" at bounding box center [464, 255] width 48 height 19
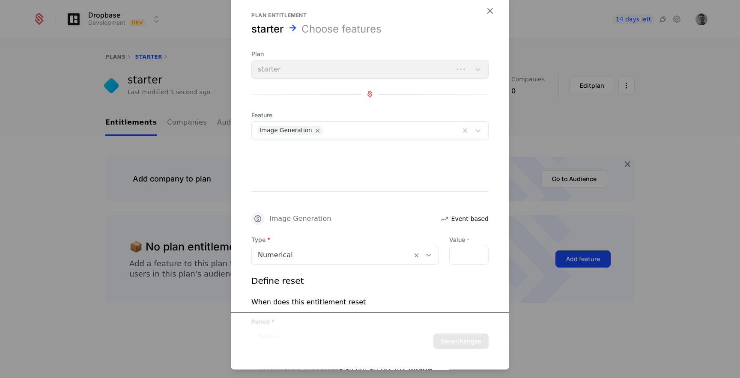
click at [461, 253] on div "*" at bounding box center [468, 255] width 39 height 19
click at [458, 253] on input "*" at bounding box center [454, 255] width 10 height 18
click at [400, 255] on div at bounding box center [332, 255] width 148 height 12
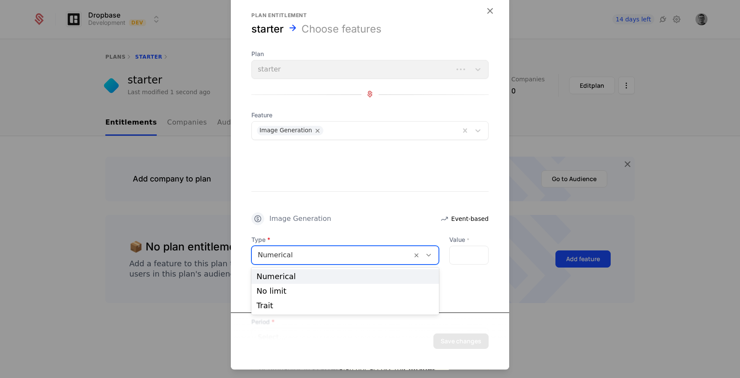
click at [412, 274] on div "Numerical" at bounding box center [344, 277] width 177 height 8
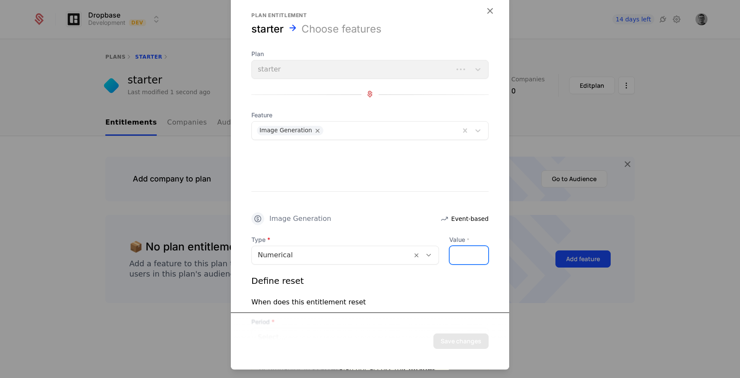
click at [464, 257] on div "*" at bounding box center [468, 255] width 39 height 19
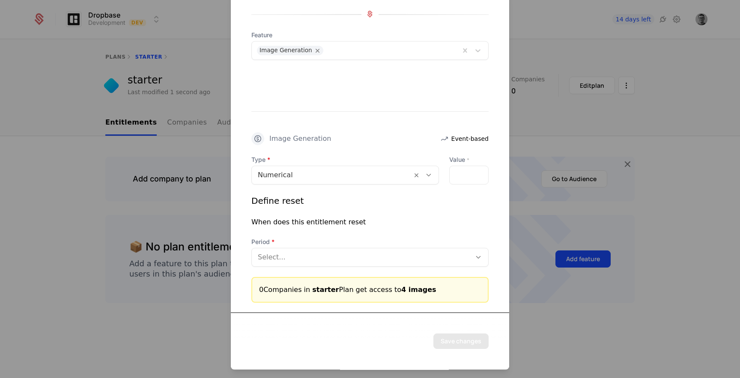
click at [468, 176] on div "*" at bounding box center [468, 175] width 39 height 19
click at [461, 174] on div "*" at bounding box center [468, 175] width 39 height 19
click at [456, 172] on input "*" at bounding box center [454, 175] width 10 height 18
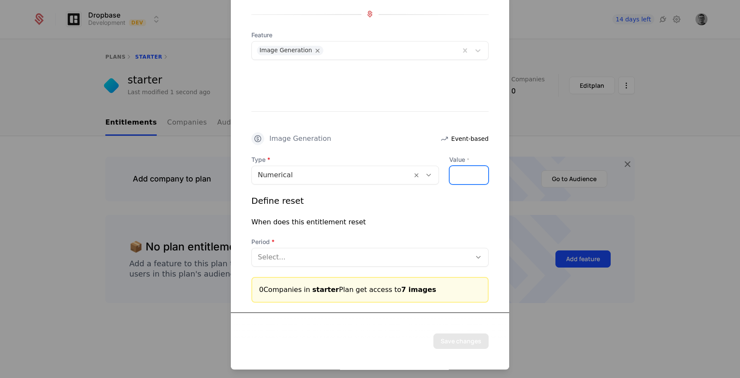
click at [456, 172] on input "*" at bounding box center [454, 175] width 10 height 18
click at [464, 178] on div "*" at bounding box center [468, 175] width 39 height 19
click at [464, 172] on div "*" at bounding box center [468, 175] width 39 height 19
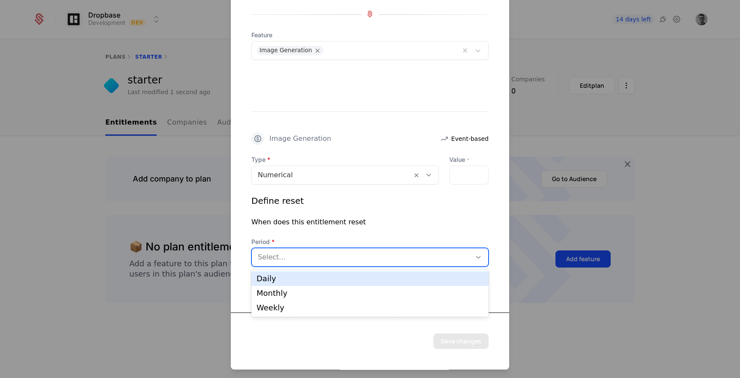
click at [406, 253] on div at bounding box center [361, 257] width 207 height 12
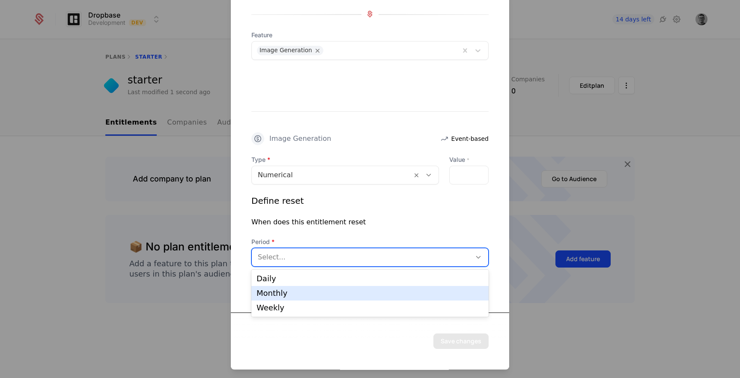
click at [373, 291] on div "Monthly" at bounding box center [369, 293] width 227 height 8
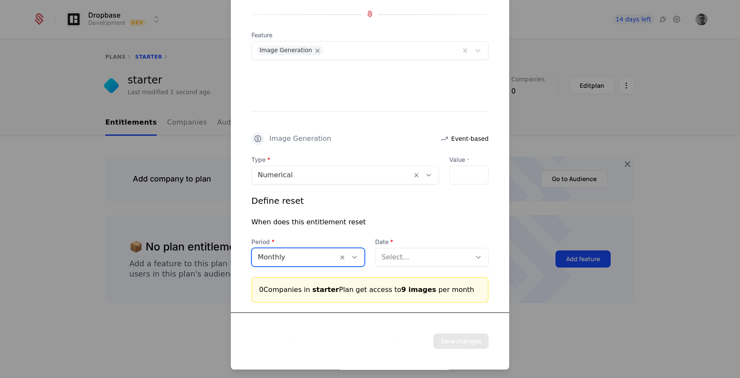
click at [406, 256] on div at bounding box center [422, 257] width 83 height 12
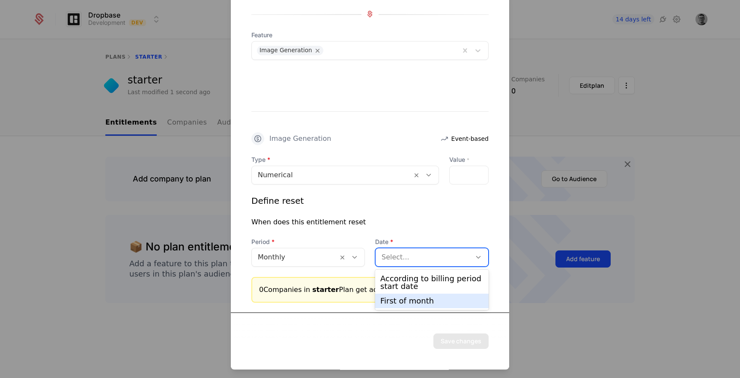
click at [401, 300] on div "First of month" at bounding box center [431, 301] width 103 height 8
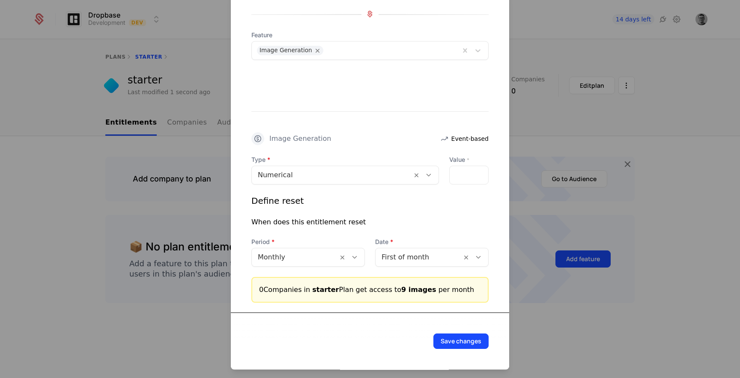
click at [462, 184] on div "Type Numerical Value * * Define reset When does this entitlement reset Period M…" at bounding box center [369, 210] width 237 height 111
click at [462, 181] on div "*" at bounding box center [468, 175] width 39 height 19
click at [463, 176] on div "*" at bounding box center [468, 175] width 39 height 19
click at [467, 171] on div "*" at bounding box center [468, 175] width 39 height 19
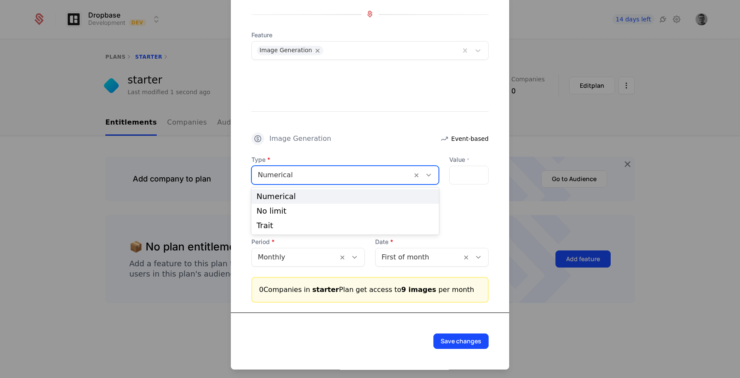
click at [345, 178] on div at bounding box center [332, 175] width 148 height 12
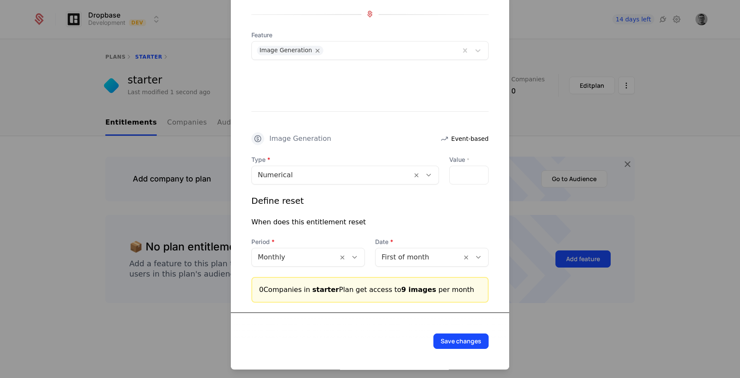
click at [475, 176] on div "*" at bounding box center [468, 175] width 39 height 19
click at [457, 173] on input "**" at bounding box center [454, 175] width 10 height 18
click at [457, 180] on input "**" at bounding box center [454, 175] width 10 height 18
type input "**"
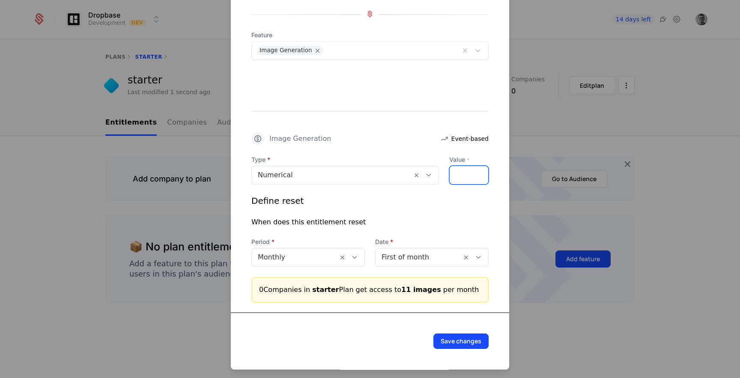
click at [457, 178] on input "**" at bounding box center [454, 175] width 10 height 18
click at [465, 344] on button "Save changes" at bounding box center [460, 340] width 55 height 15
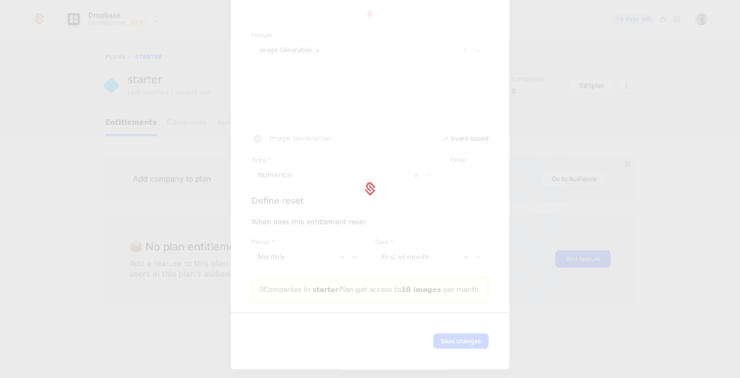
scroll to position [0, 0]
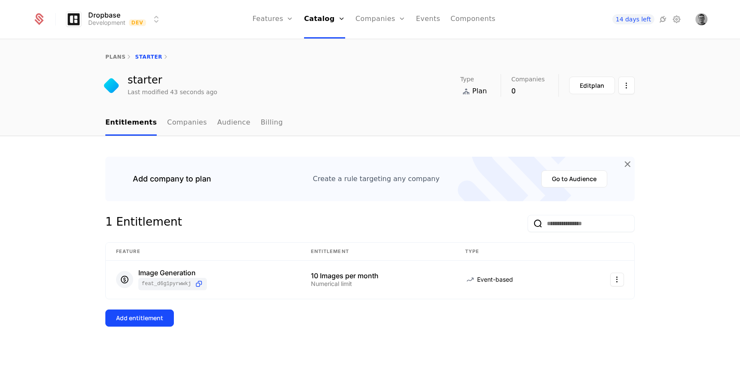
click at [331, 59] on link "Add Ons" at bounding box center [336, 55] width 44 height 7
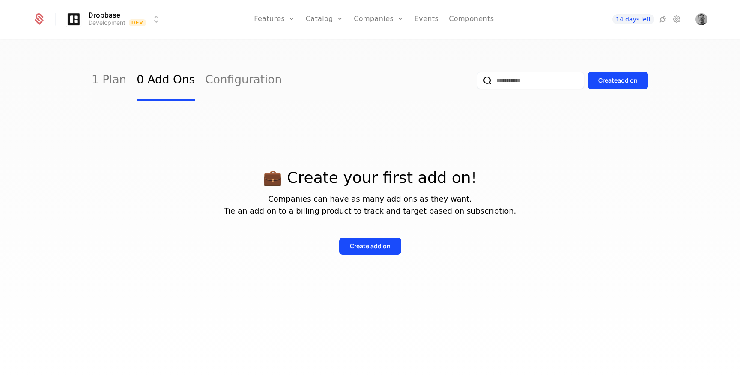
click at [638, 85] on button "Create add on" at bounding box center [617, 80] width 61 height 17
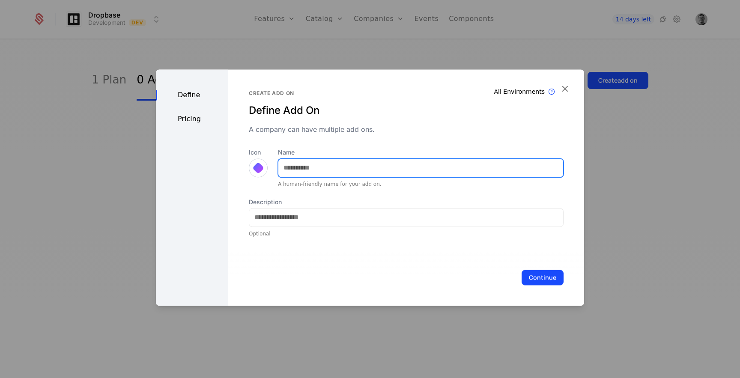
click at [313, 171] on input "Name" at bounding box center [420, 168] width 285 height 18
type input "*"
type input "*****"
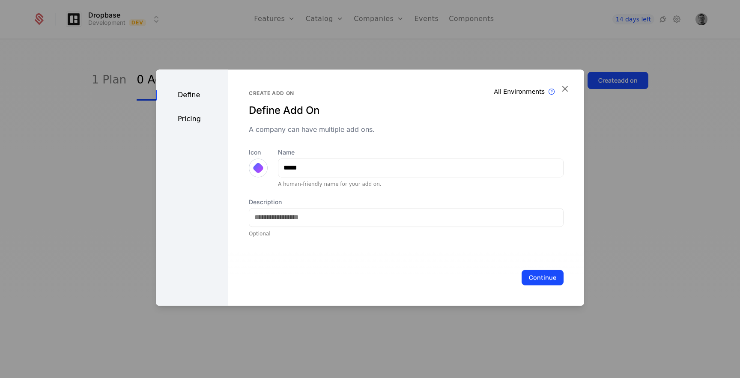
click at [543, 280] on button "Continue" at bounding box center [542, 277] width 42 height 15
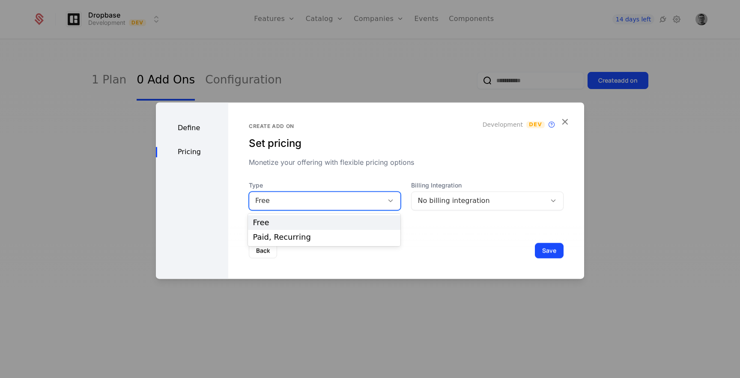
click at [378, 202] on div "Free" at bounding box center [316, 201] width 134 height 12
click at [348, 232] on div "Paid, Recurring" at bounding box center [324, 237] width 153 height 15
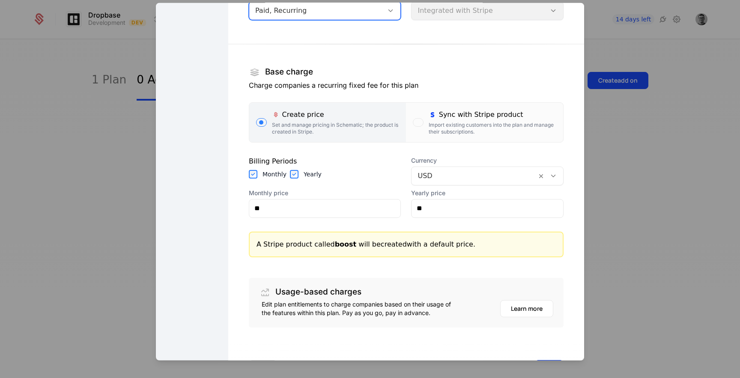
scroll to position [92, 0]
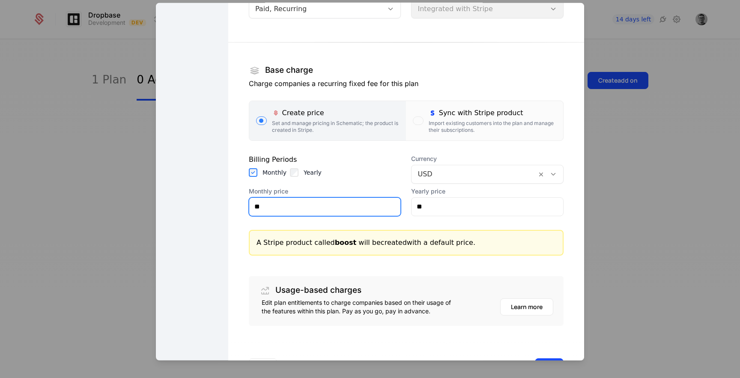
click at [286, 209] on input "**" at bounding box center [325, 206] width 152 height 18
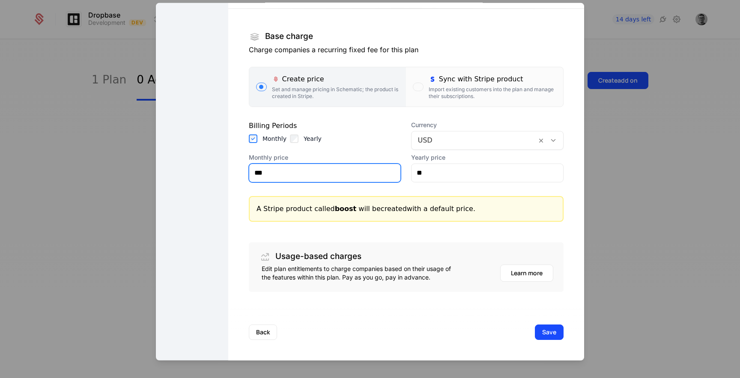
type input "***"
click at [556, 332] on button "Save" at bounding box center [549, 331] width 29 height 15
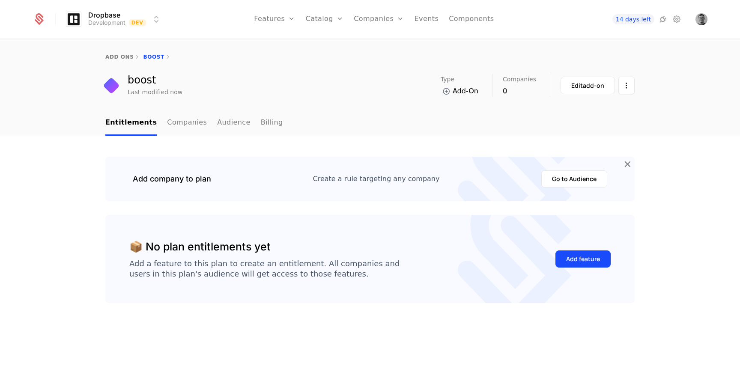
click at [574, 259] on div "Add feature" at bounding box center [583, 259] width 34 height 9
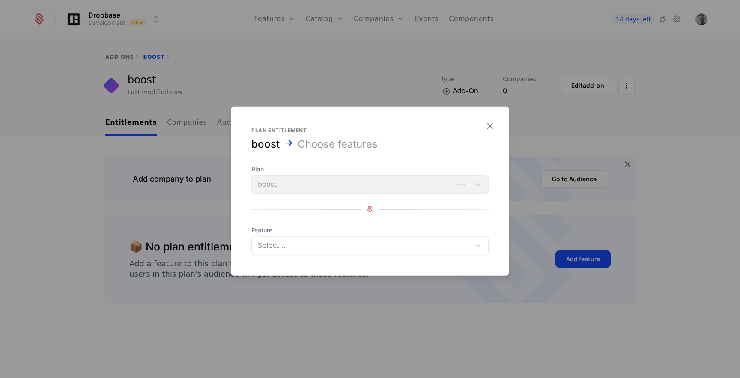
click at [399, 249] on div at bounding box center [361, 245] width 208 height 12
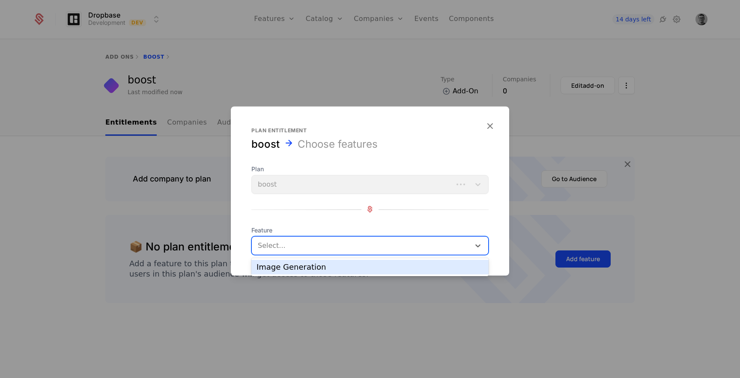
click at [383, 265] on div "Image Generation" at bounding box center [369, 267] width 227 height 8
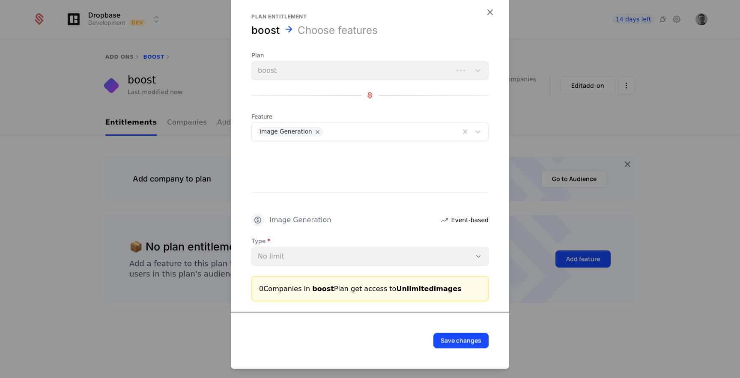
click at [261, 256] on div "Type No limit" at bounding box center [369, 250] width 237 height 29
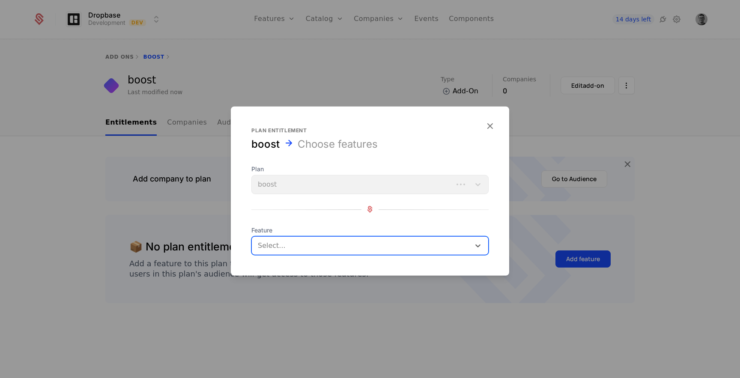
click at [312, 239] on div at bounding box center [361, 245] width 208 height 12
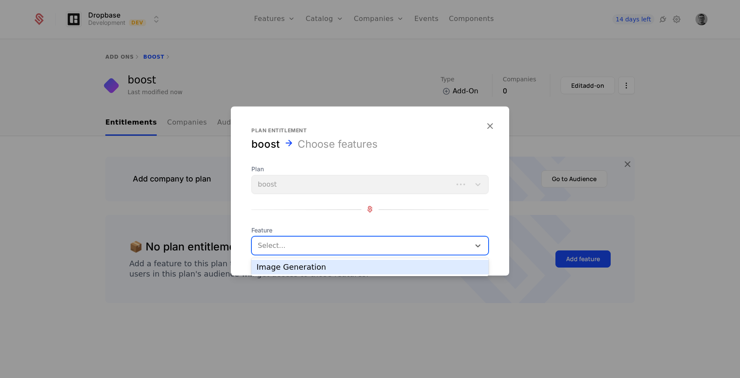
click at [316, 266] on div "Image Generation" at bounding box center [369, 267] width 227 height 8
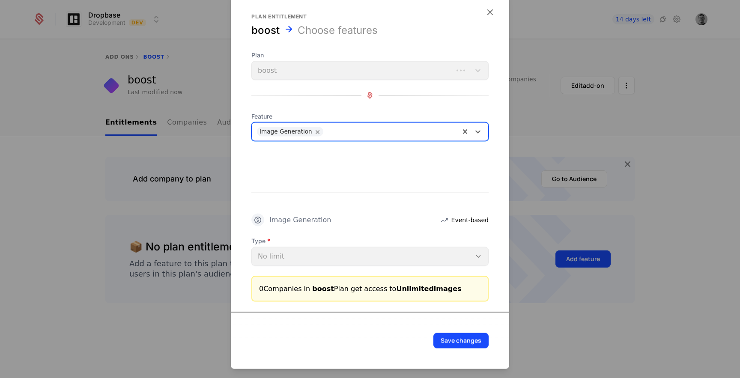
click at [456, 225] on div "Image Generation Event-based" at bounding box center [369, 219] width 237 height 13
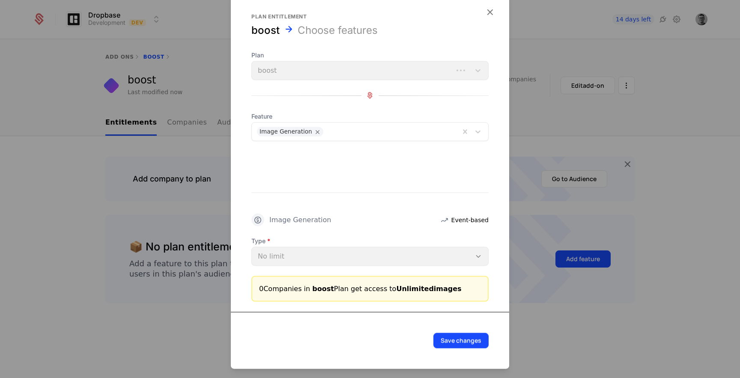
click at [448, 220] on icon at bounding box center [444, 219] width 10 height 10
click at [447, 339] on button "Save changes" at bounding box center [460, 340] width 55 height 15
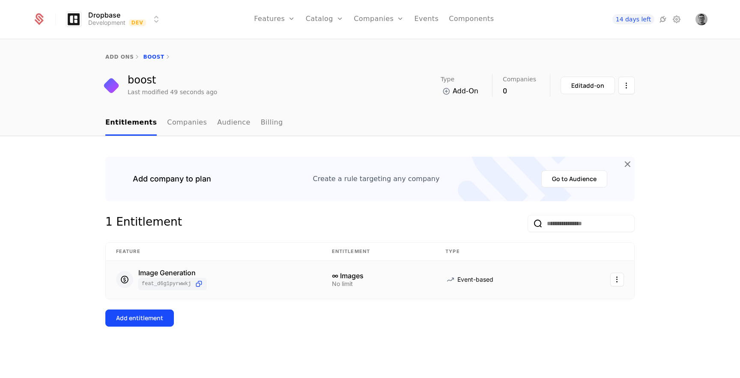
click at [619, 279] on html "Dropbase Development Dev Features Features Flags Catalog Plans Add Ons Configur…" at bounding box center [370, 189] width 740 height 378
click at [556, 325] on div "Edit" at bounding box center [555, 322] width 15 height 12
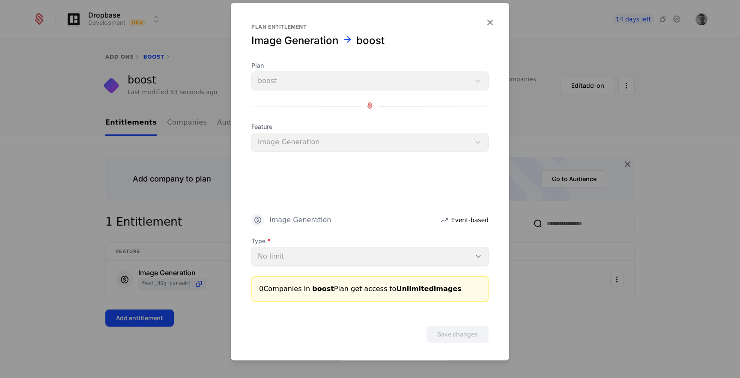
click at [568, 261] on div at bounding box center [370, 189] width 740 height 378
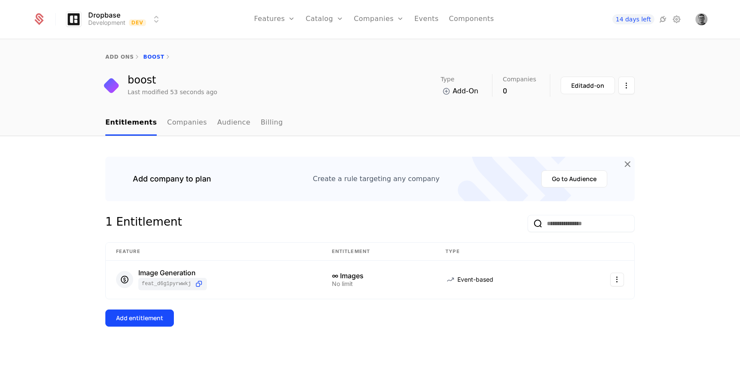
click at [369, 59] on link "Users" at bounding box center [383, 55] width 39 height 7
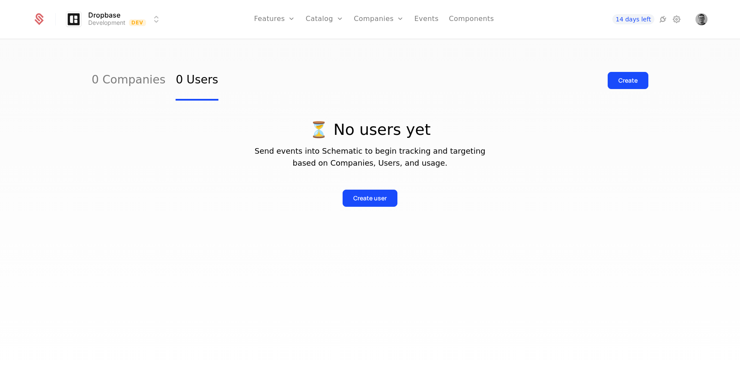
click at [369, 193] on button "Create user" at bounding box center [369, 198] width 55 height 17
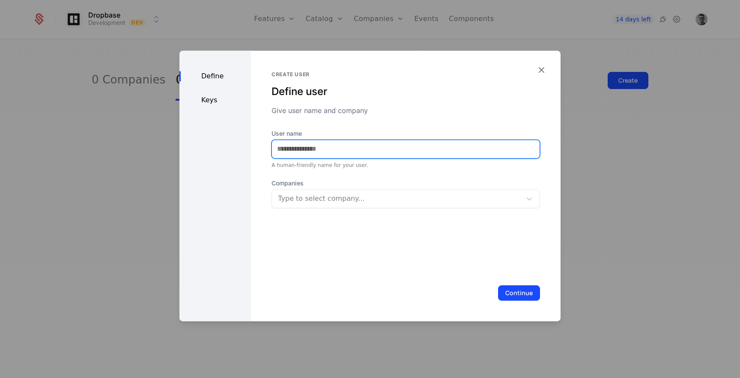
click at [316, 152] on input "User name" at bounding box center [406, 149] width 268 height 18
type input "**"
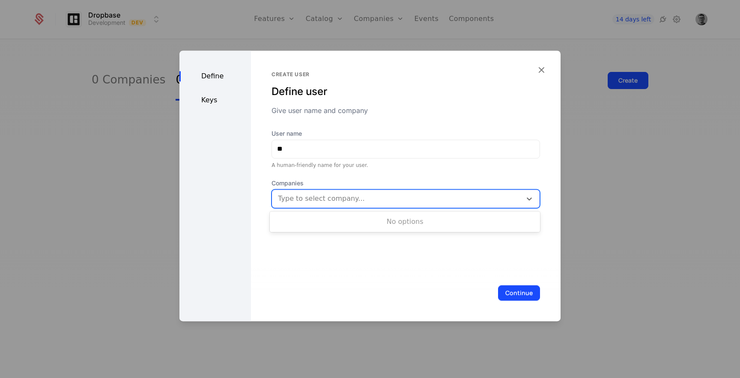
click at [429, 194] on div at bounding box center [396, 199] width 239 height 12
click at [408, 197] on div at bounding box center [396, 199] width 239 height 12
type input "**"
click at [498, 285] on button "Continue" at bounding box center [519, 292] width 42 height 15
click at [522, 293] on button "Continue" at bounding box center [519, 292] width 42 height 15
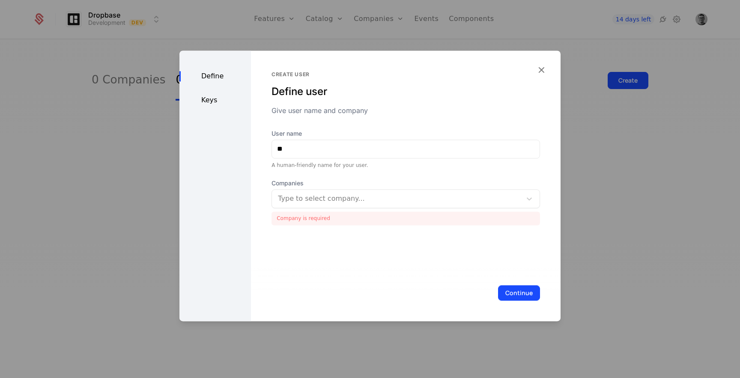
click at [368, 198] on div at bounding box center [396, 199] width 239 height 12
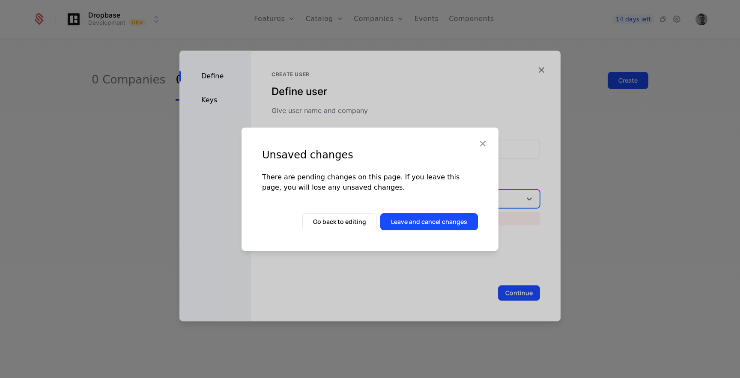
click at [421, 223] on button "Leave and cancel changes" at bounding box center [429, 221] width 98 height 17
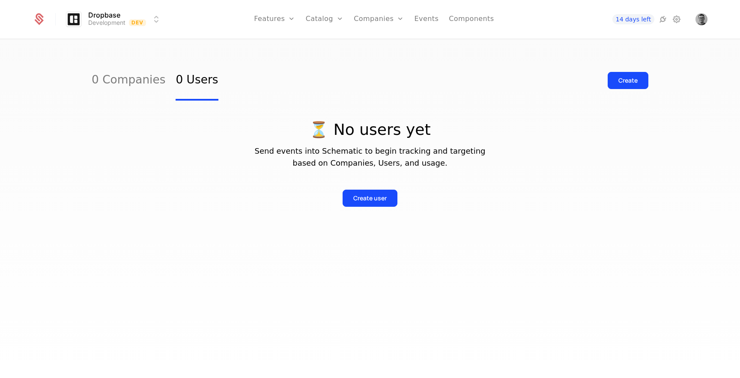
click at [381, 45] on link "Companies" at bounding box center [383, 42] width 39 height 7
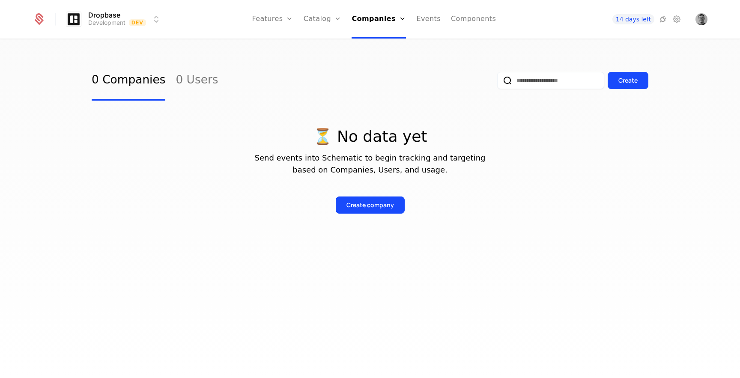
click at [610, 87] on button "Create" at bounding box center [627, 80] width 41 height 17
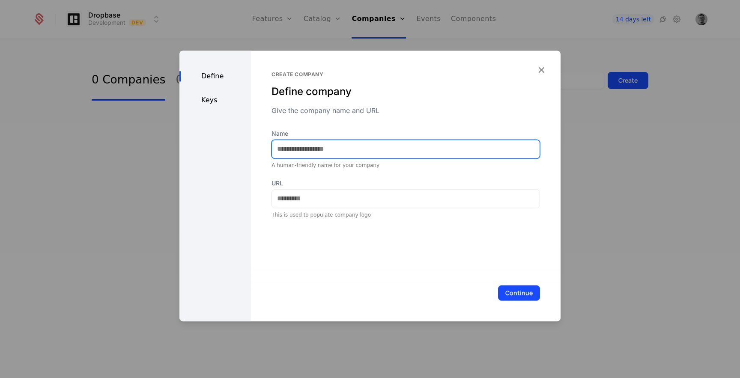
click at [375, 146] on input "Name" at bounding box center [406, 149] width 268 height 18
type input "**"
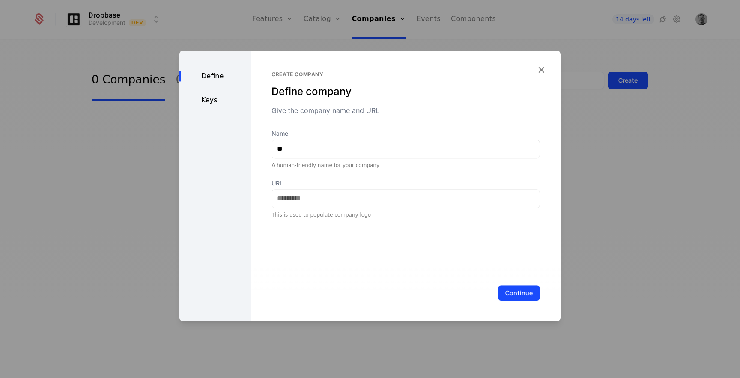
click at [525, 292] on button "Continue" at bounding box center [519, 292] width 42 height 15
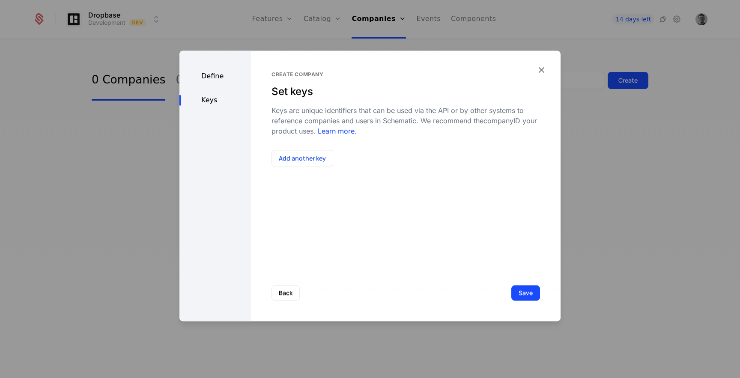
click at [529, 289] on button "Save" at bounding box center [525, 292] width 29 height 15
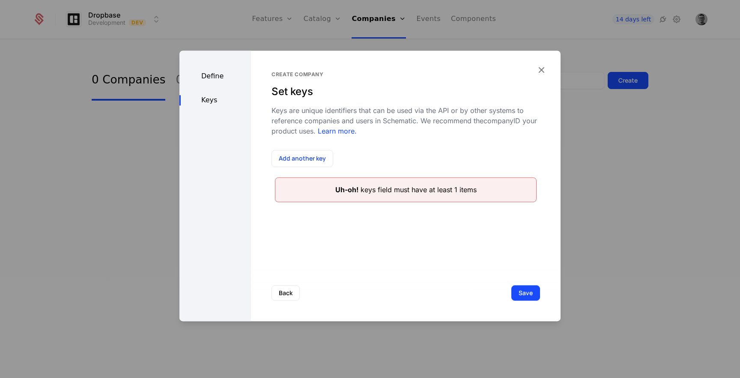
click at [301, 160] on button "Add another key" at bounding box center [302, 158] width 62 height 17
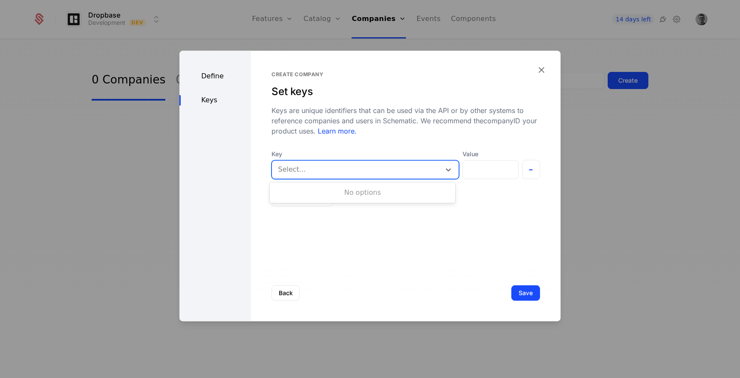
click at [305, 170] on div at bounding box center [356, 170] width 157 height 12
type input "**"
click at [500, 175] on div "Value" at bounding box center [490, 164] width 56 height 29
click at [398, 169] on div at bounding box center [356, 170] width 157 height 12
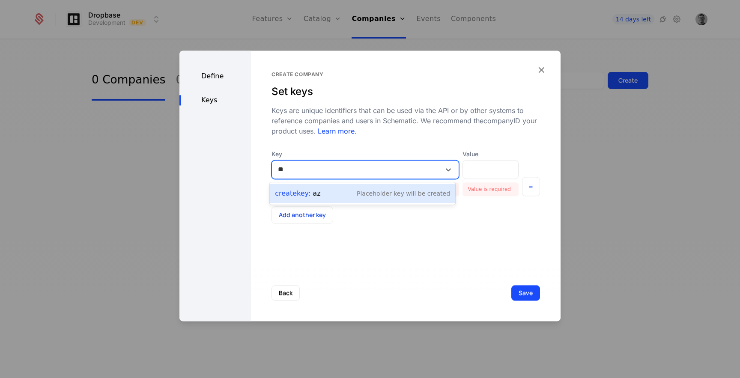
type input "**"
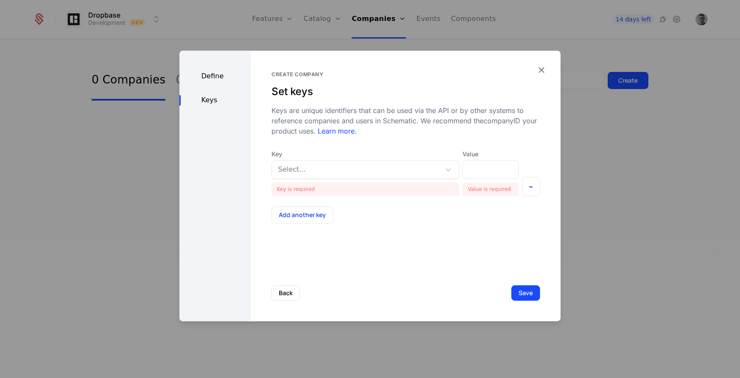
click at [423, 256] on div "Create company Set keys Keys are unique identifiers that can be used via the AP…" at bounding box center [405, 186] width 309 height 271
click at [315, 217] on button "Add another key" at bounding box center [302, 214] width 62 height 17
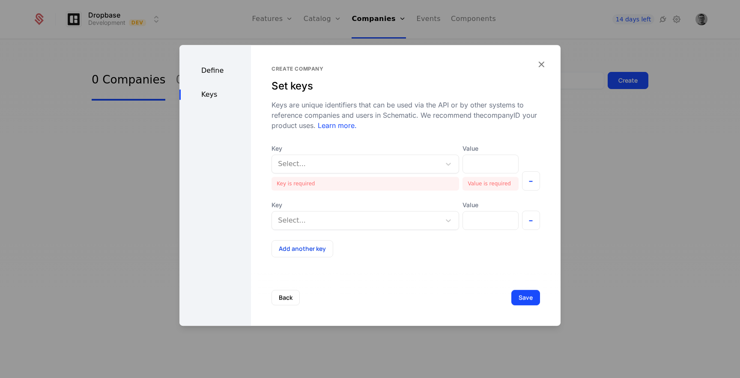
click at [527, 226] on button "-" at bounding box center [531, 220] width 18 height 19
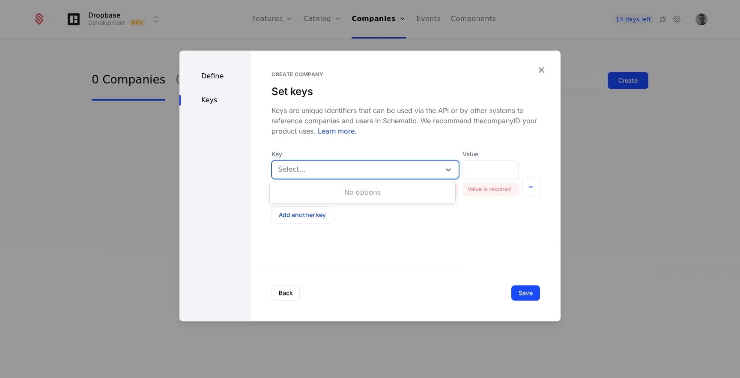
click at [302, 167] on div at bounding box center [356, 170] width 157 height 12
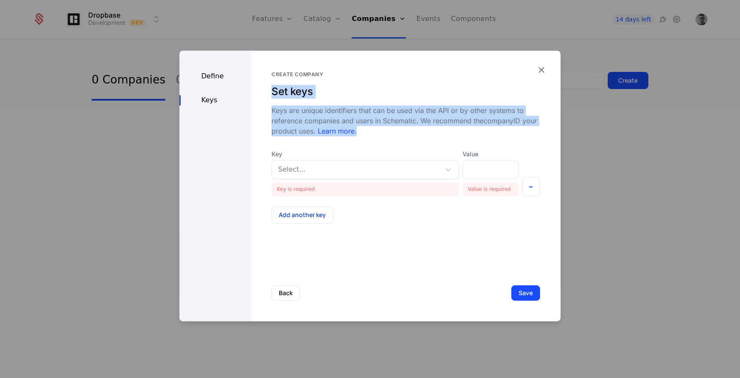
drag, startPoint x: 269, startPoint y: 89, endPoint x: 369, endPoint y: 130, distance: 107.5
click at [369, 131] on div "Create company Set keys Keys are unique identifiers that can be used via the AP…" at bounding box center [405, 103] width 268 height 65
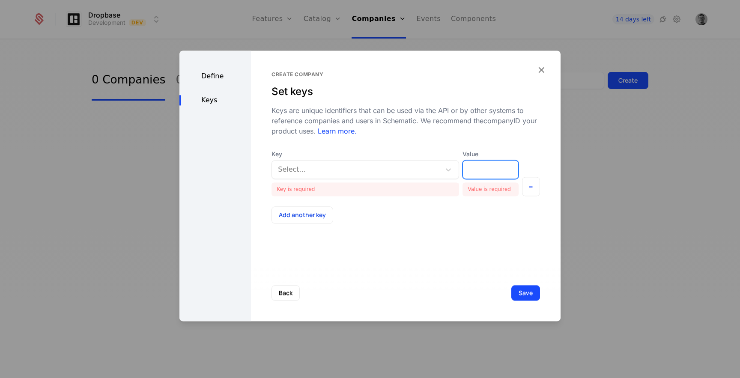
click at [482, 165] on input "Value" at bounding box center [490, 170] width 55 height 18
type input "**"
click at [384, 164] on div at bounding box center [356, 170] width 157 height 12
click at [356, 233] on div "Create company Set keys Keys are unique identifiers that can be used via the AP…" at bounding box center [405, 186] width 309 height 271
click at [333, 169] on div at bounding box center [356, 170] width 157 height 12
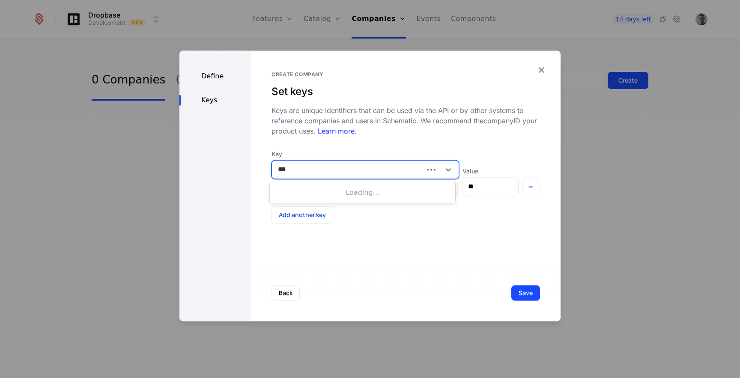
type input "****"
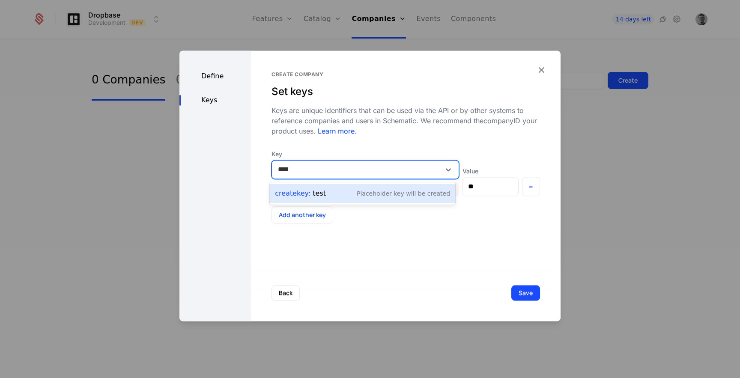
click at [326, 192] on div "Create Key : test Placeholder Key will be created" at bounding box center [362, 193] width 175 height 12
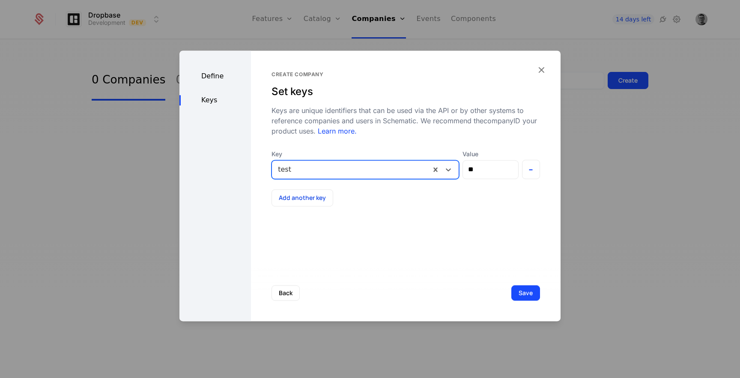
click at [526, 291] on button "Save" at bounding box center [525, 292] width 29 height 15
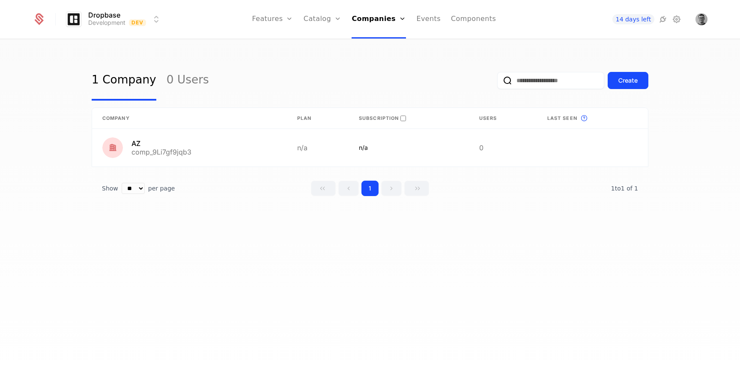
click at [376, 59] on link "Users" at bounding box center [381, 55] width 39 height 7
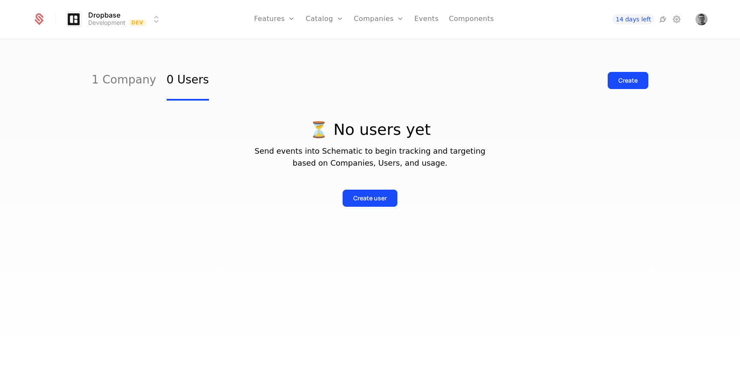
click at [373, 199] on div "Create user" at bounding box center [369, 198] width 33 height 9
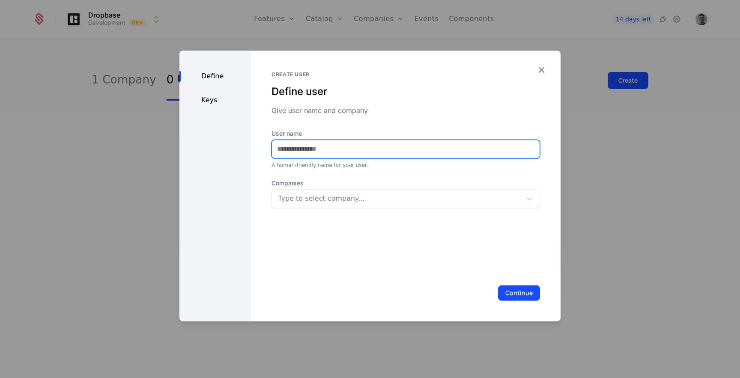
click at [344, 145] on input "User name" at bounding box center [406, 149] width 268 height 18
type input "**"
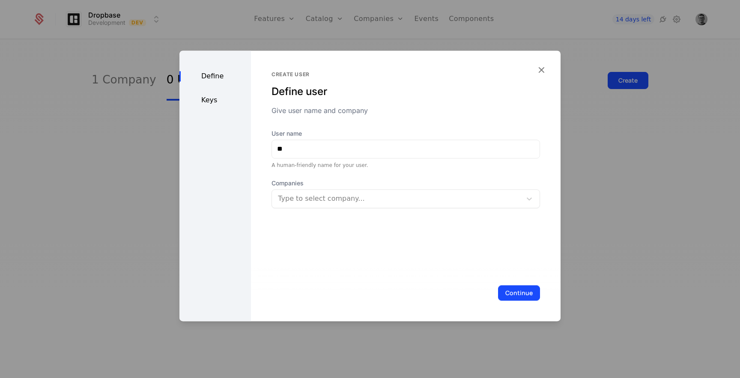
click at [357, 187] on span "Companies" at bounding box center [405, 183] width 268 height 9
click at [357, 195] on div at bounding box center [396, 199] width 239 height 12
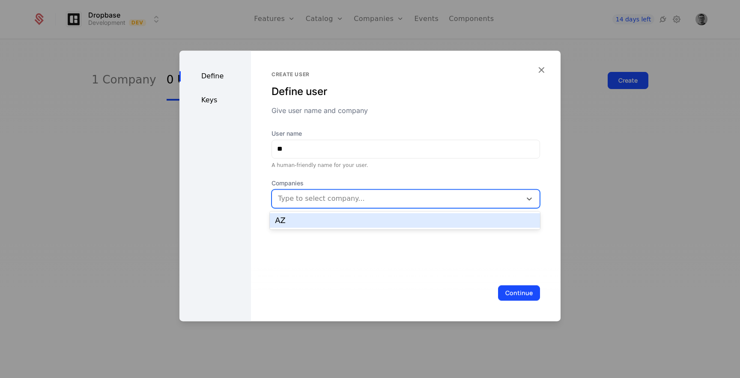
click at [351, 220] on div "AZ" at bounding box center [405, 221] width 260 height 8
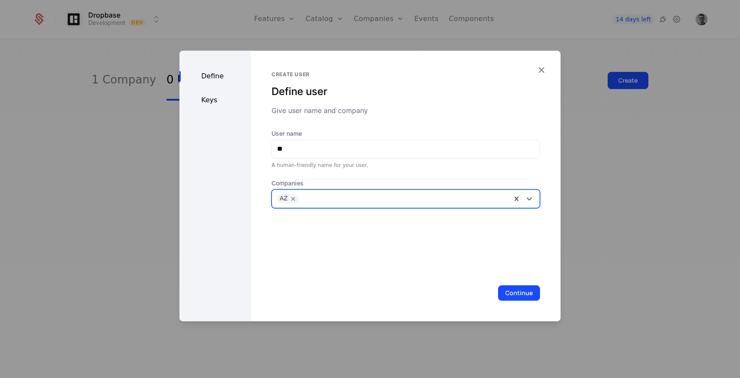
click at [517, 296] on button "Continue" at bounding box center [519, 292] width 42 height 15
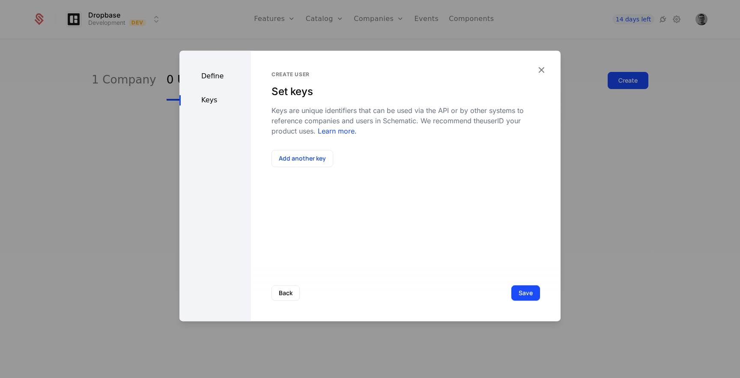
click at [517, 296] on button "Save" at bounding box center [525, 292] width 29 height 15
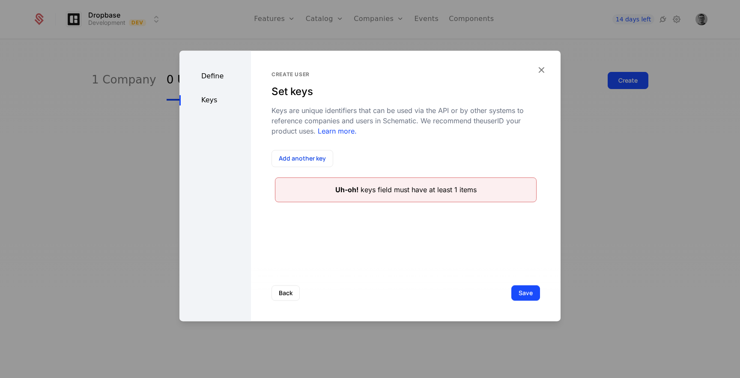
click at [278, 156] on button "Add another key" at bounding box center [302, 158] width 62 height 17
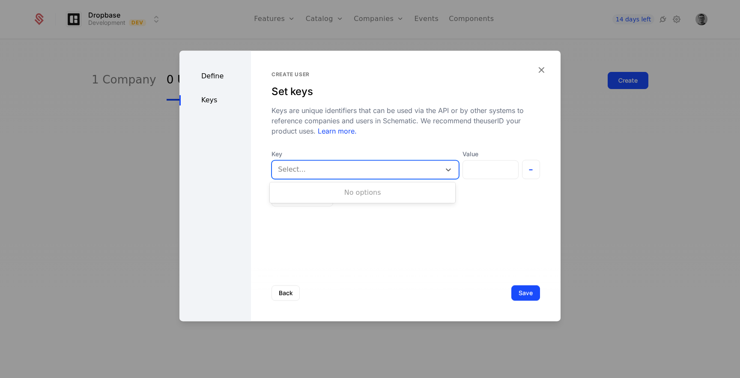
click at [305, 168] on div at bounding box center [356, 170] width 157 height 12
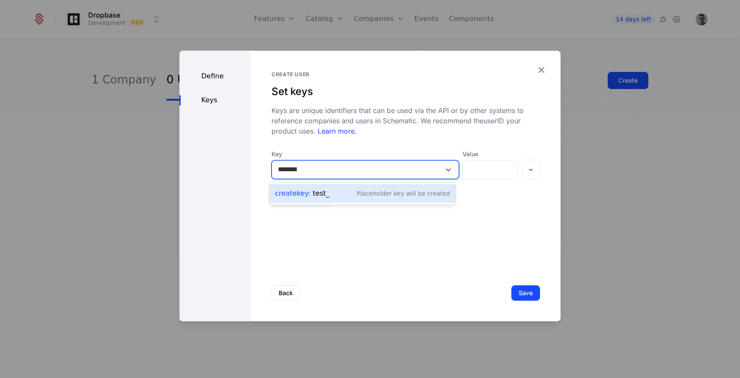
type input "*********"
click at [369, 196] on div "Placeholder Key will be created" at bounding box center [403, 193] width 93 height 9
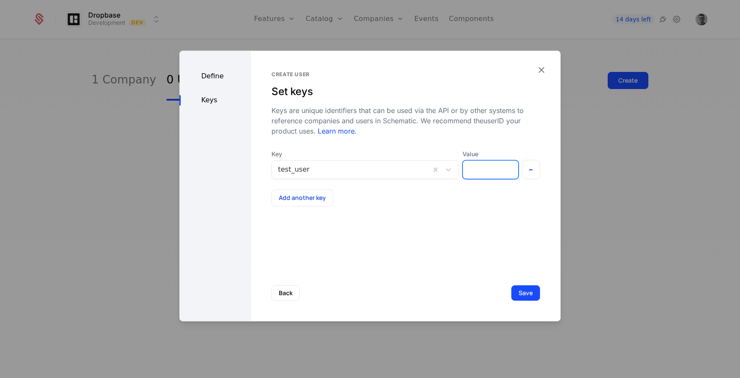
click at [485, 168] on input "Value" at bounding box center [490, 170] width 55 height 18
type input "***"
click at [521, 289] on button "Save" at bounding box center [525, 292] width 29 height 15
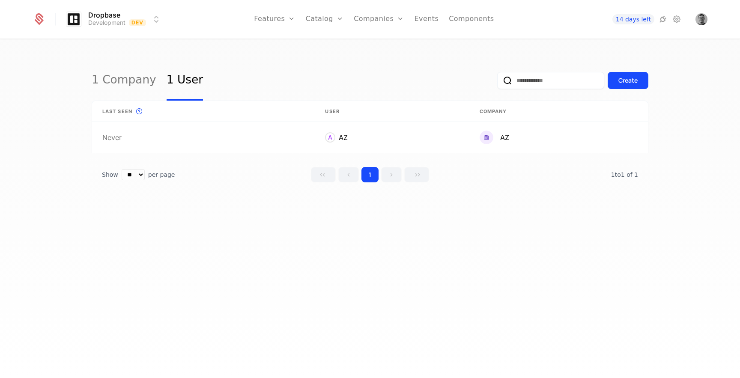
click at [428, 23] on link "Events" at bounding box center [426, 19] width 24 height 39
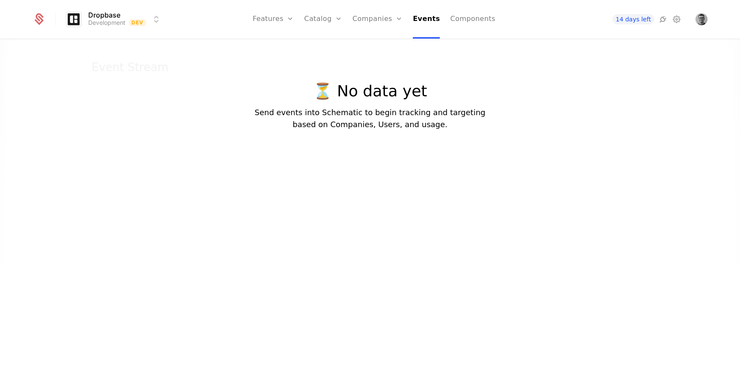
click at [285, 45] on link "Features" at bounding box center [282, 42] width 39 height 7
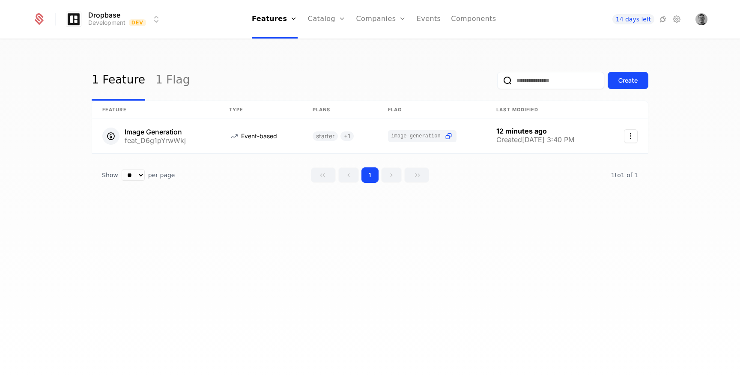
click at [302, 195] on div "1 Feature 1 Flag Create Feature Type Plans Flag Last Modified Image Generation …" at bounding box center [370, 135] width 556 height 150
click at [152, 26] on html "Dropbase Development Dev Features Features Flags Catalog Plans Add Ons Configur…" at bounding box center [370, 189] width 740 height 378
click at [253, 67] on html "Dropbase Development Dev Features Features Flags Catalog Plans Add Ons Configur…" at bounding box center [370, 189] width 740 height 378
